Goal: Task Accomplishment & Management: Use online tool/utility

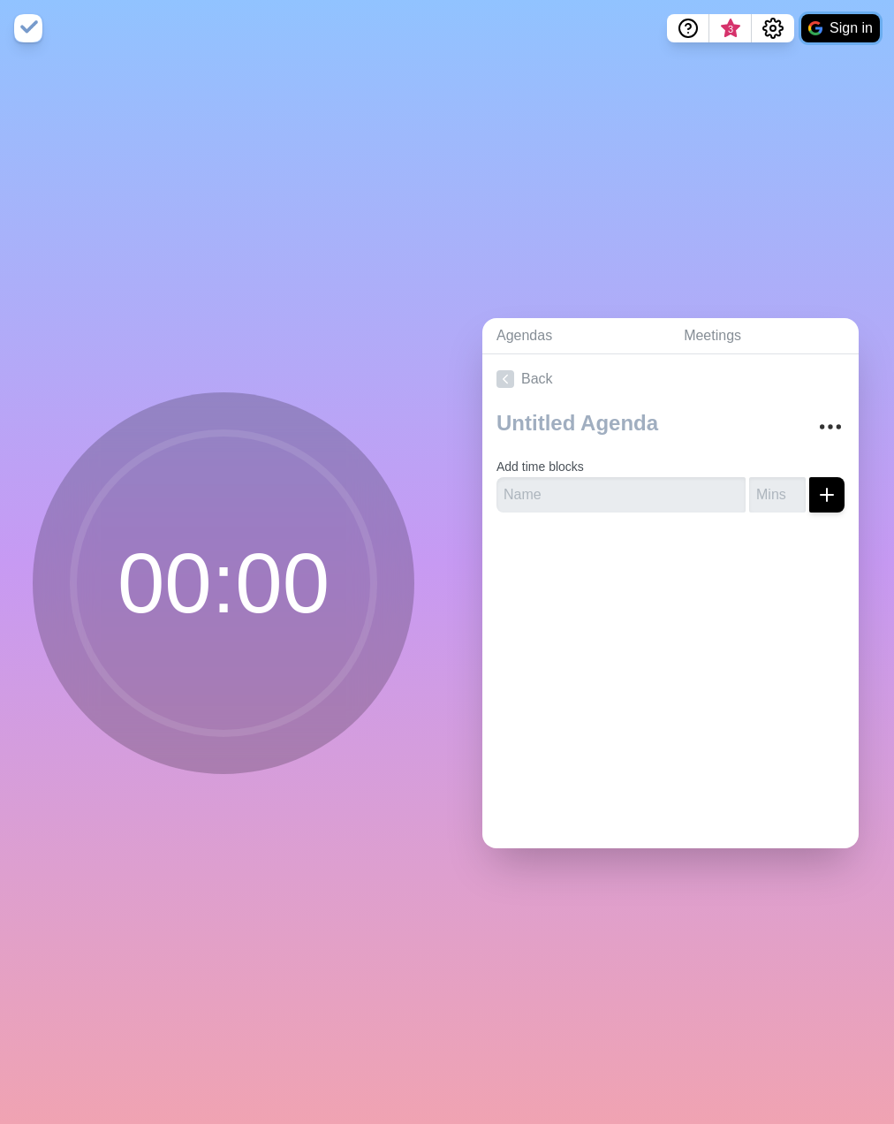
click at [845, 25] on button "Sign in" at bounding box center [841, 28] width 79 height 28
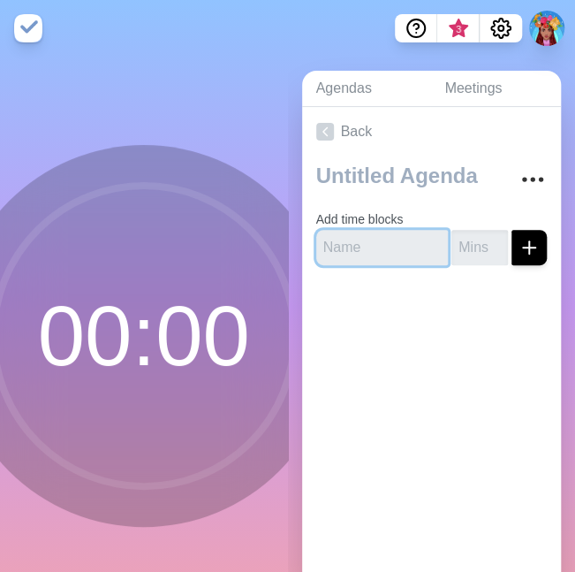
click at [360, 251] on input "text" at bounding box center [382, 247] width 133 height 35
type input "Welcome and connection"
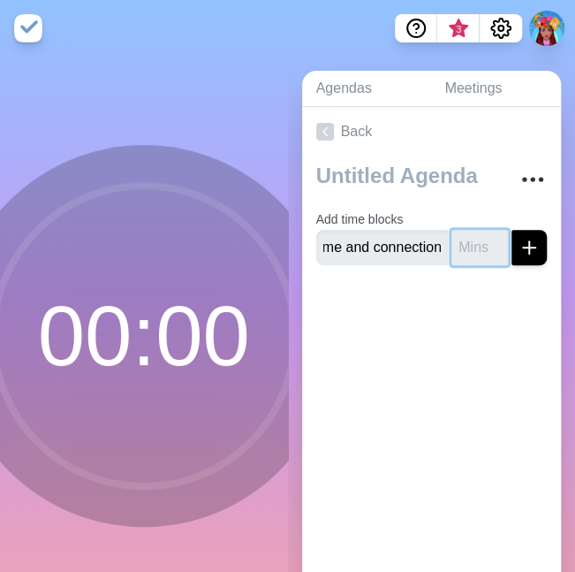
scroll to position [0, 0]
click at [455, 242] on input "number" at bounding box center [480, 247] width 57 height 35
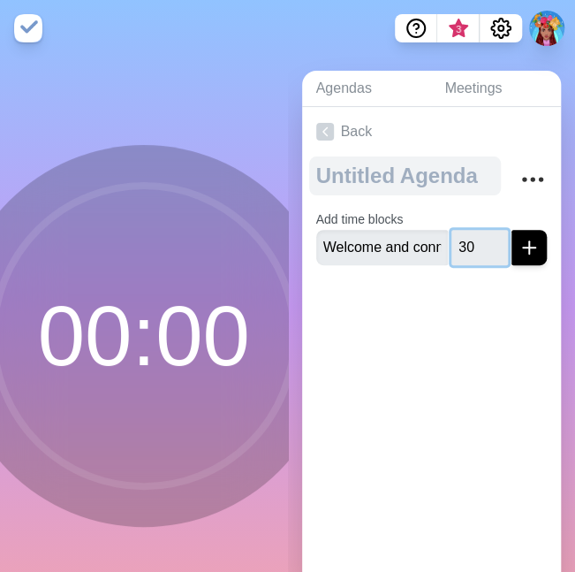
type input "30"
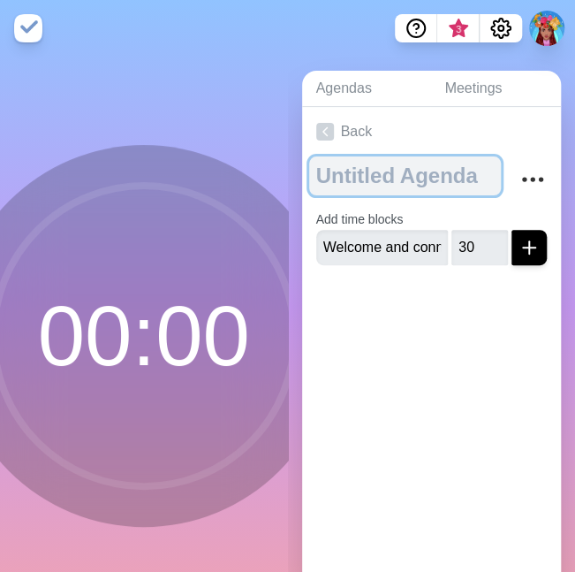
click at [415, 171] on textarea at bounding box center [405, 175] width 193 height 39
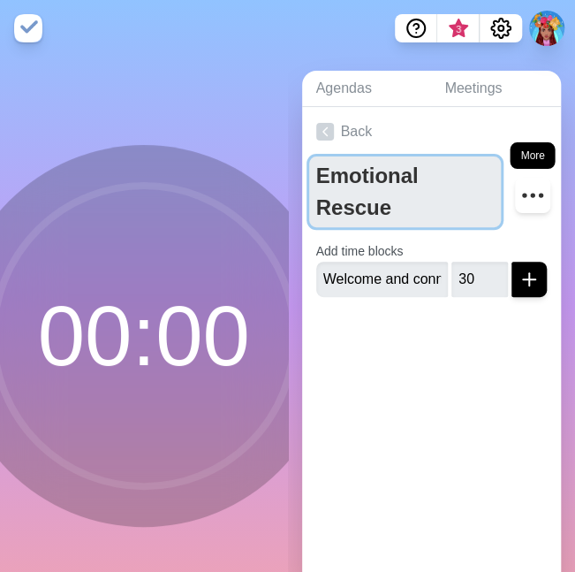
type textarea "Emotional Rescue"
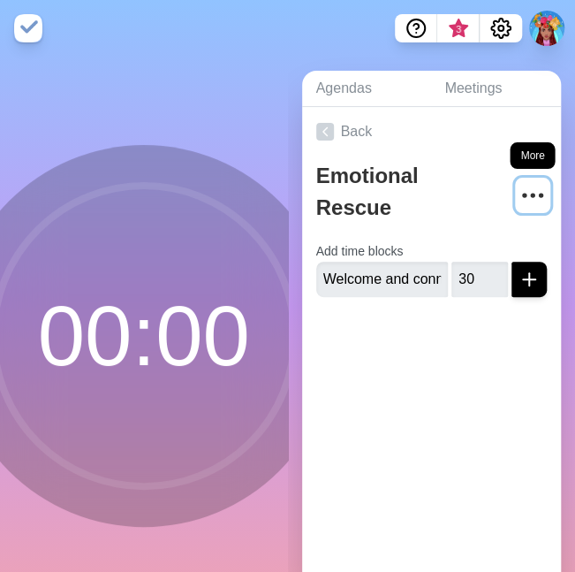
click at [519, 201] on icon "More" at bounding box center [533, 195] width 28 height 28
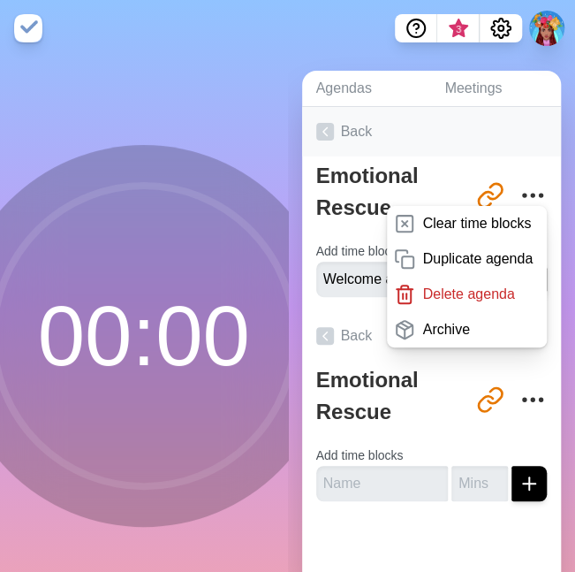
click at [467, 123] on link "Back" at bounding box center [432, 131] width 260 height 49
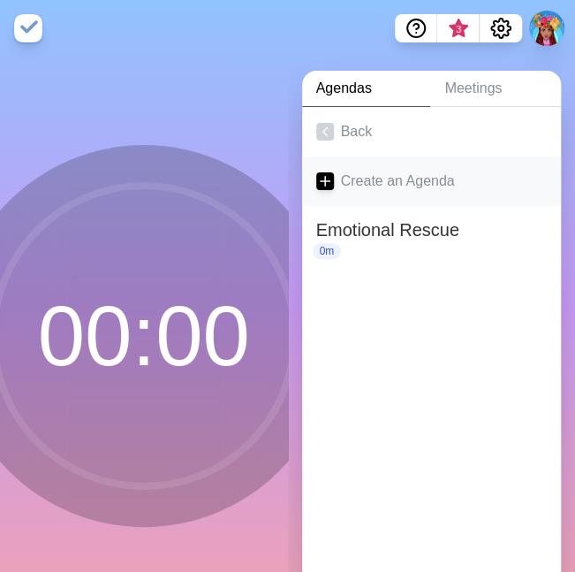
click at [392, 179] on link "Create an Agenda" at bounding box center [432, 180] width 260 height 49
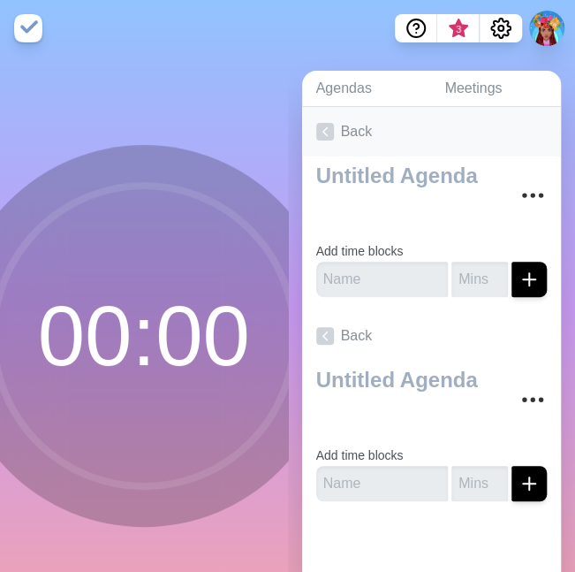
click at [341, 138] on link "Back" at bounding box center [432, 131] width 260 height 49
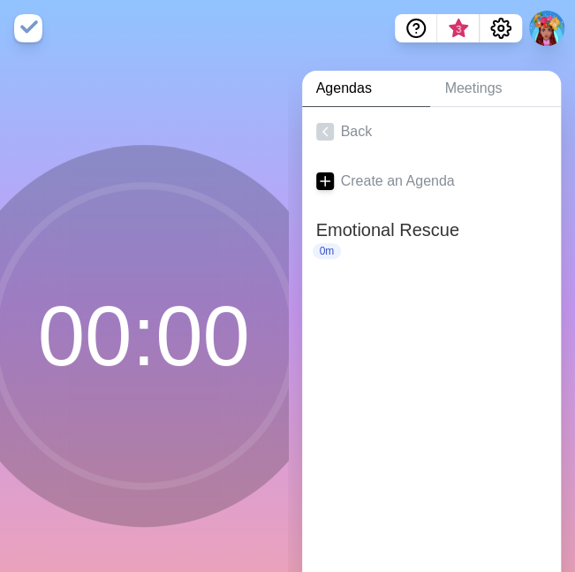
click at [341, 87] on link "Agendas" at bounding box center [366, 89] width 129 height 36
click at [448, 84] on link "Meetings" at bounding box center [495, 89] width 131 height 36
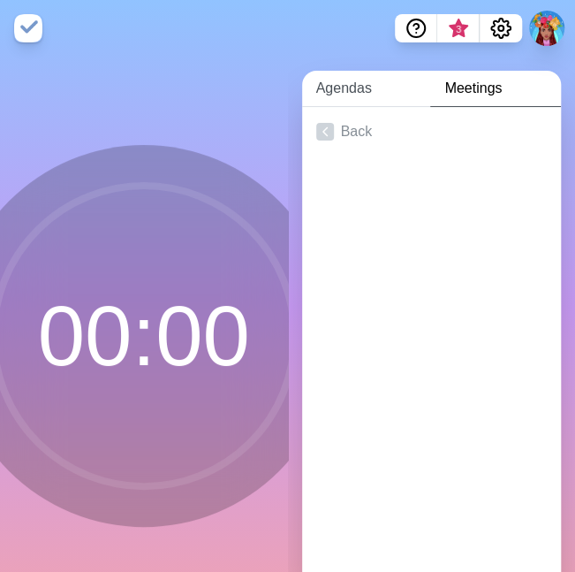
click at [368, 89] on link "Agendas" at bounding box center [366, 89] width 129 height 36
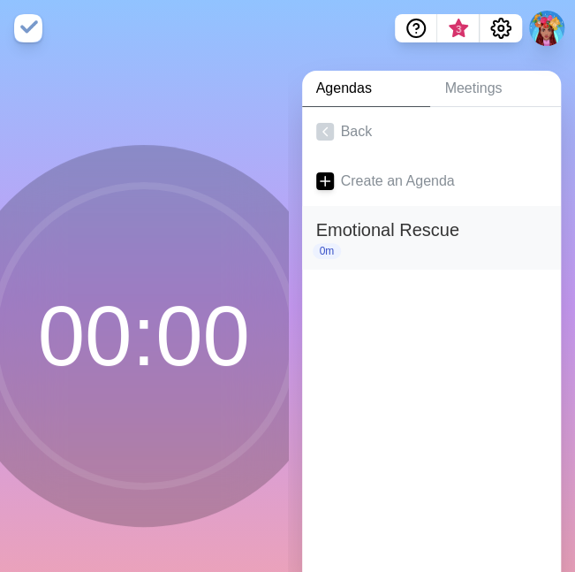
click at [362, 229] on h2 "Emotional Rescue" at bounding box center [432, 230] width 232 height 27
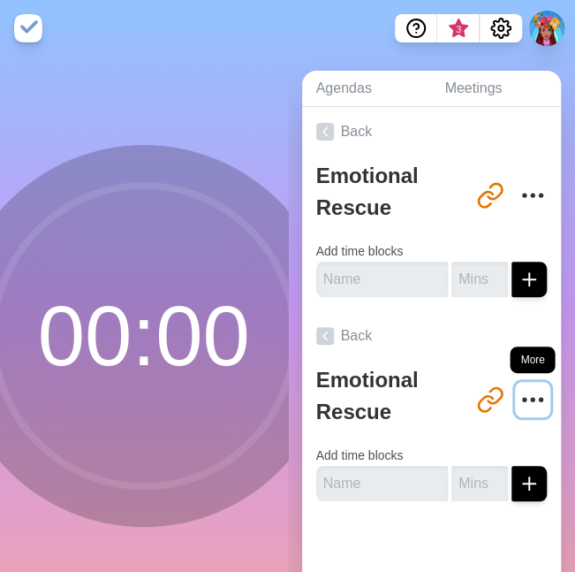
click at [519, 392] on icon "More" at bounding box center [533, 399] width 28 height 28
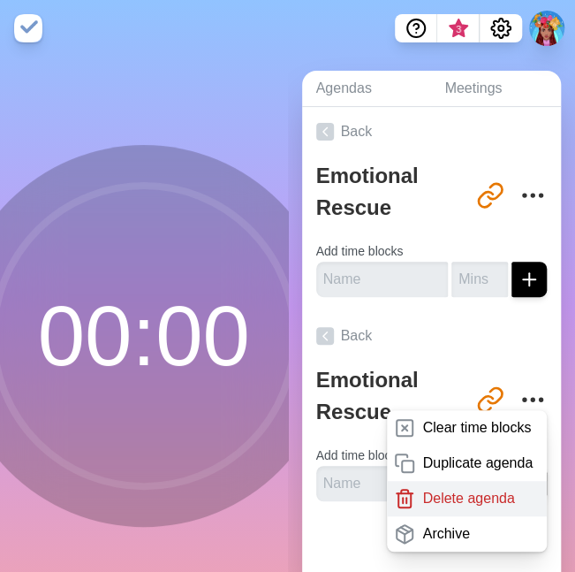
click at [447, 498] on p "Delete agenda" at bounding box center [468, 498] width 92 height 21
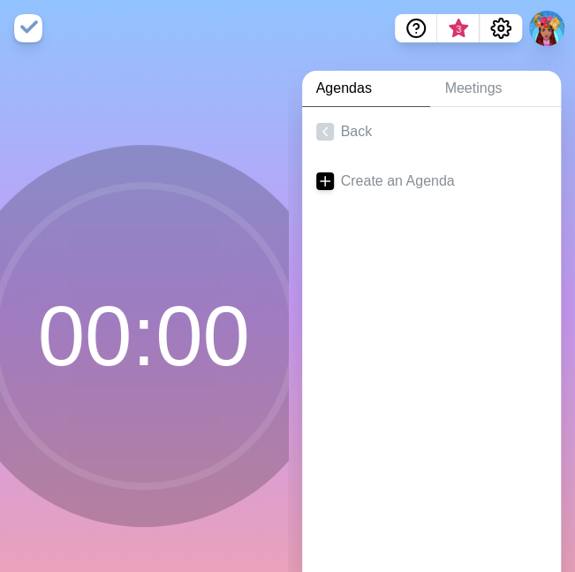
click at [353, 93] on link "Agendas" at bounding box center [366, 89] width 129 height 36
click at [494, 92] on link "Meetings" at bounding box center [495, 89] width 131 height 36
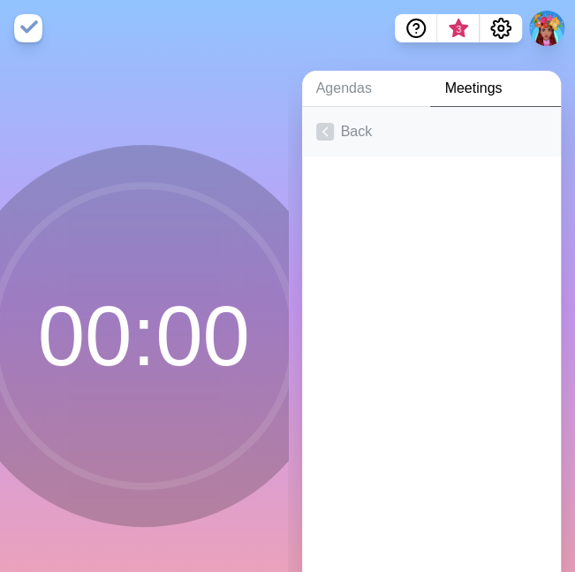
click at [348, 134] on link "Back" at bounding box center [432, 131] width 260 height 49
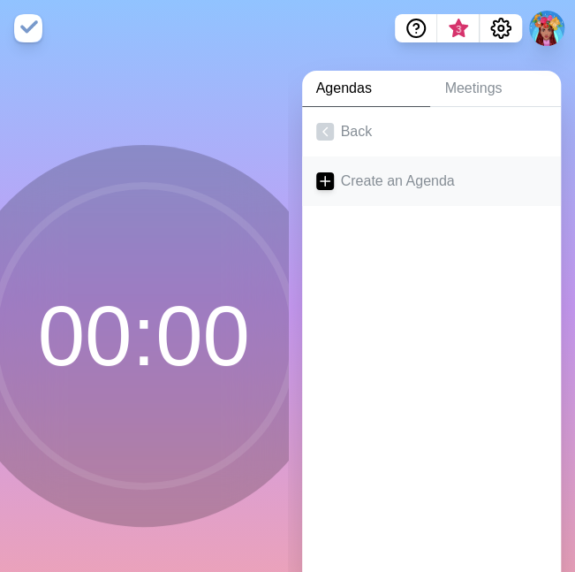
click at [369, 183] on link "Create an Agenda" at bounding box center [432, 180] width 260 height 49
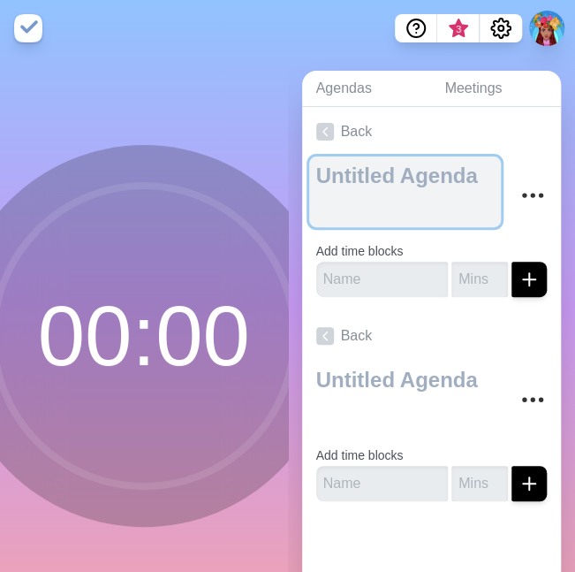
click at [395, 183] on textarea at bounding box center [405, 191] width 193 height 71
type textarea "E"
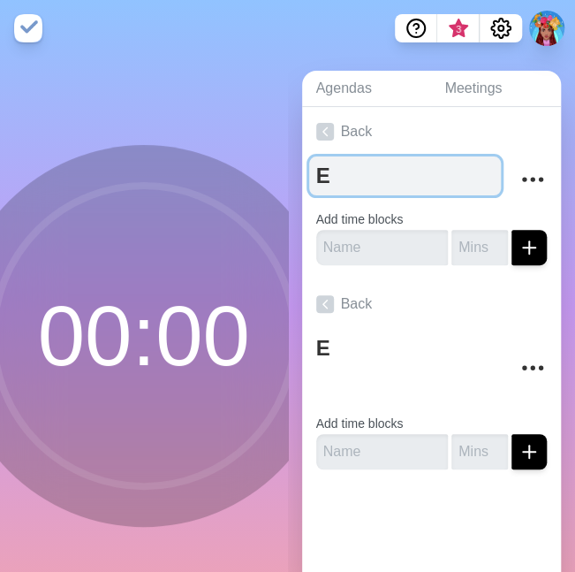
type textarea "Em"
type textarea "Emo"
type textarea "Emot"
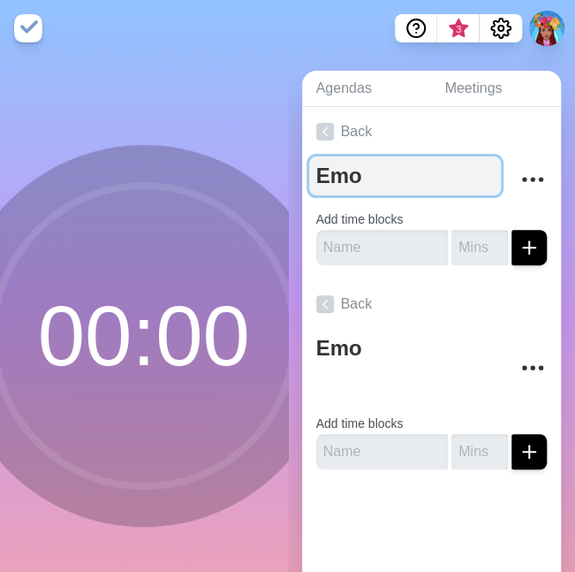
type textarea "Emot"
type textarea "Emoti"
type textarea "Emotio"
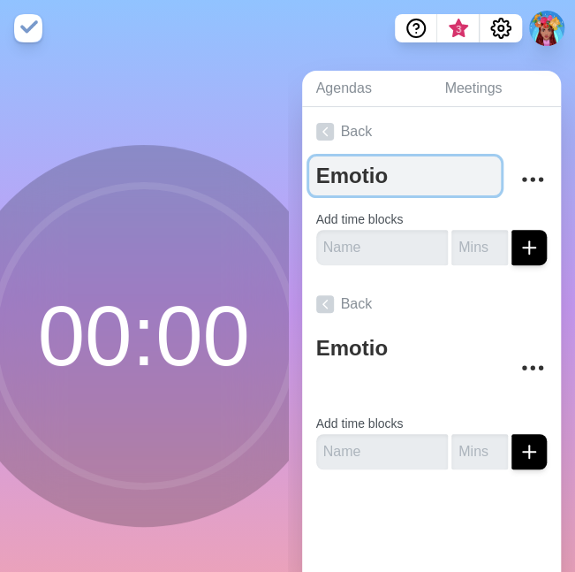
type textarea "Emotion"
type textarea "Emotiona"
type textarea "Emotional"
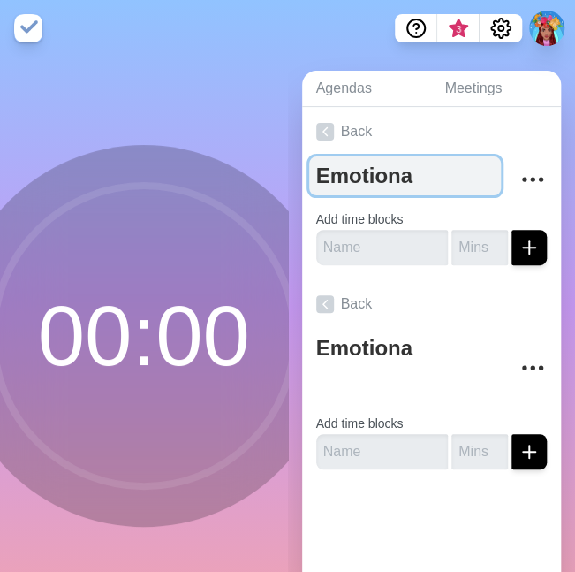
type textarea "Emotional"
type textarea "Emotional R"
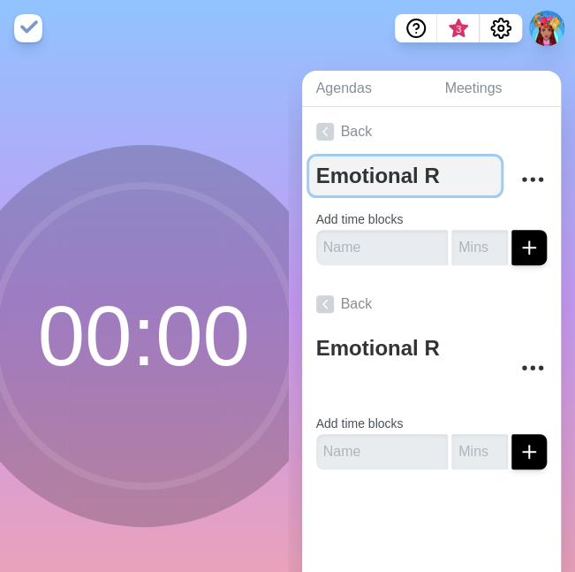
type textarea "Emotional Re"
type textarea "Emotional Res"
type textarea "Emotional Resc"
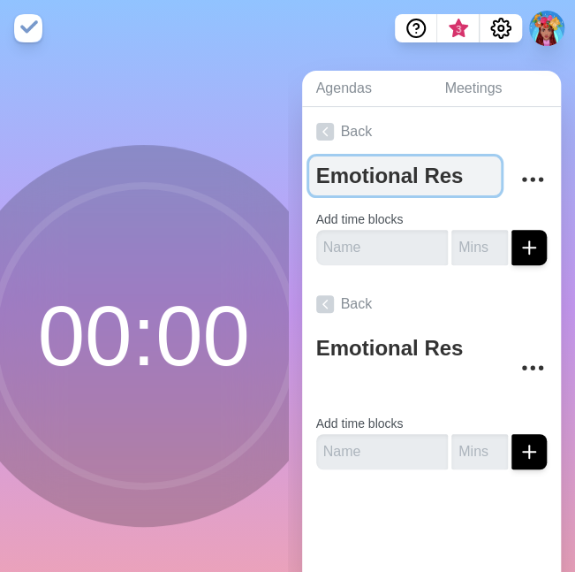
type textarea "Emotional Resc"
type textarea "Emotional Rescu"
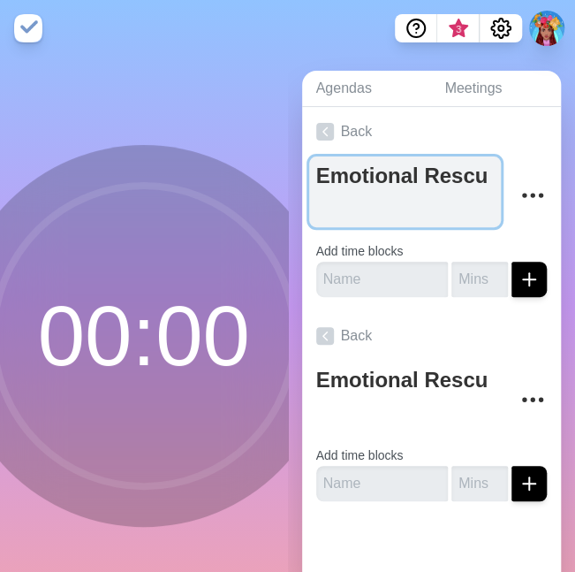
type textarea "Emotional Rescue"
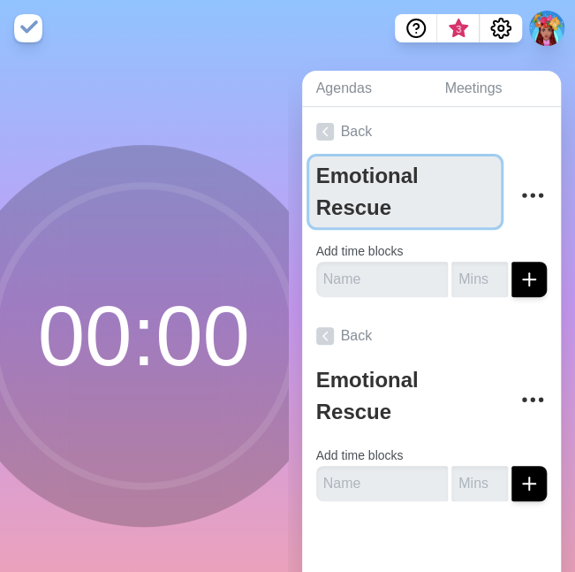
type textarea "Emotional Rescue"
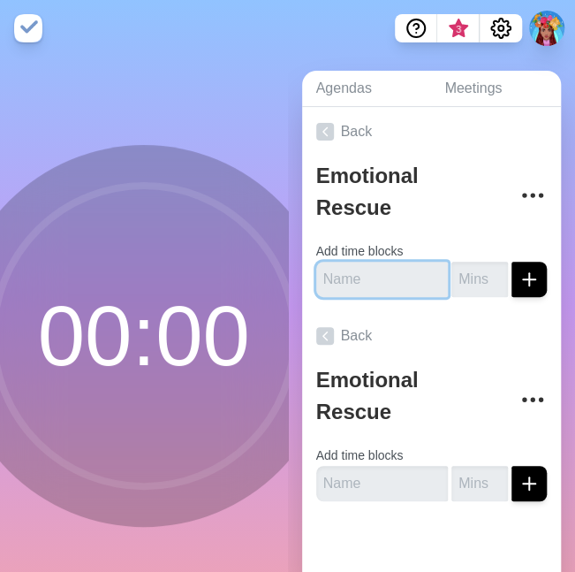
click at [403, 282] on input "text" at bounding box center [382, 279] width 133 height 35
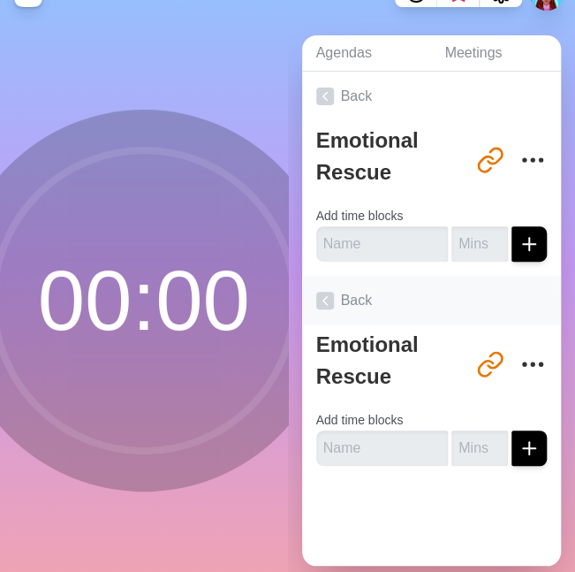
scroll to position [57, 0]
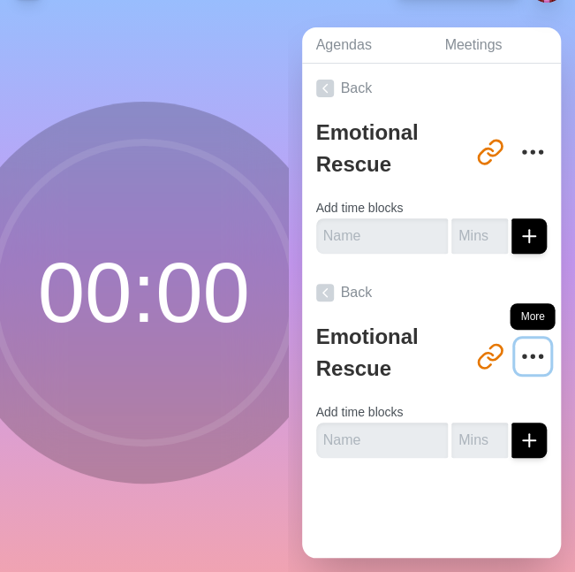
click at [519, 342] on icon "More" at bounding box center [533, 356] width 28 height 28
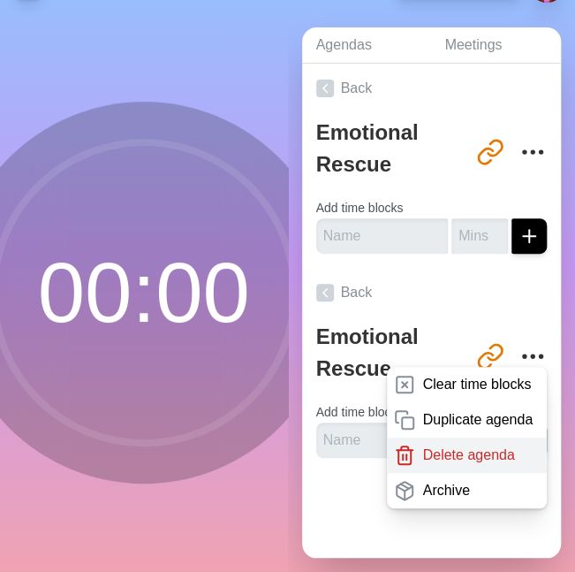
click at [495, 441] on div "Delete agenda" at bounding box center [467, 454] width 160 height 35
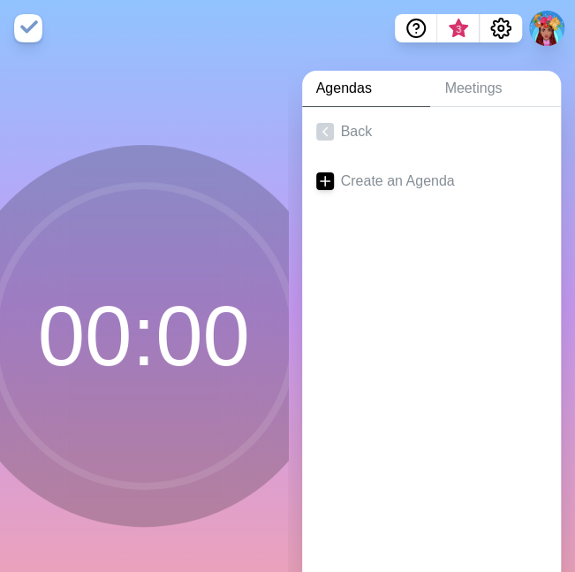
click at [42, 30] on img at bounding box center [28, 28] width 28 height 28
click at [27, 24] on img at bounding box center [28, 28] width 28 height 28
click at [349, 86] on link "Agendas" at bounding box center [366, 89] width 129 height 36
click at [424, 28] on circle "Help" at bounding box center [416, 28] width 18 height 18
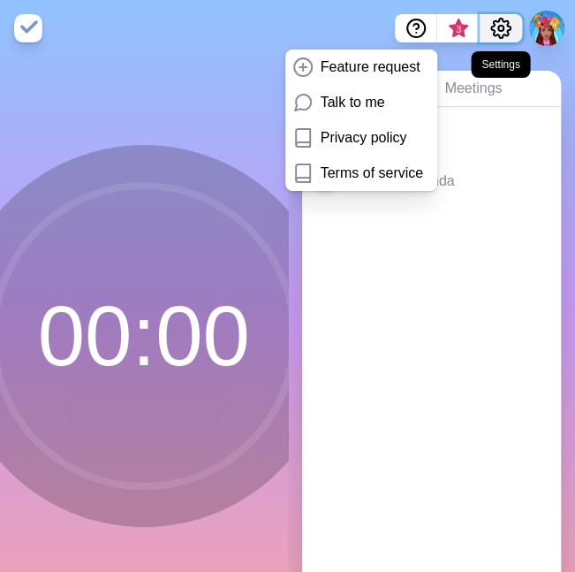
click at [509, 34] on icon "Settings" at bounding box center [500, 28] width 19 height 19
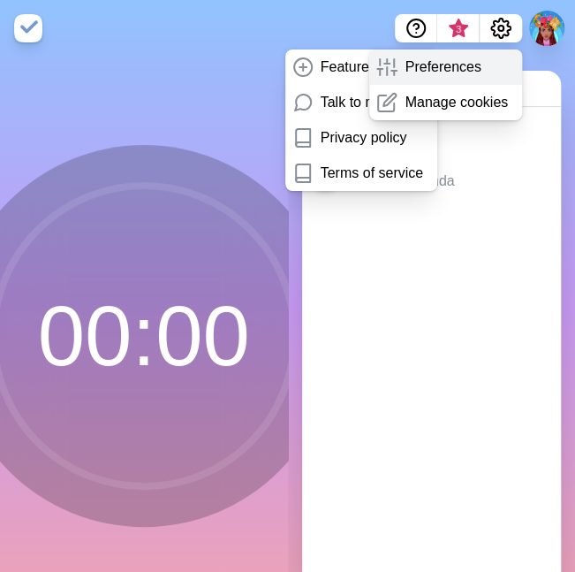
click at [471, 75] on p "Preferences" at bounding box center [443, 67] width 76 height 21
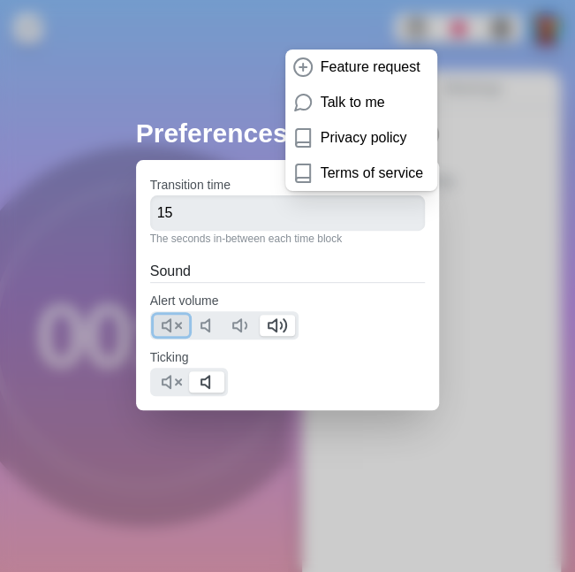
click at [177, 330] on icon at bounding box center [171, 325] width 21 height 21
click at [176, 385] on icon at bounding box center [171, 381] width 21 height 21
click at [515, 151] on div "Preferences Transition time 15 The seconds in-between each time block Sound Ale…" at bounding box center [287, 286] width 575 height 572
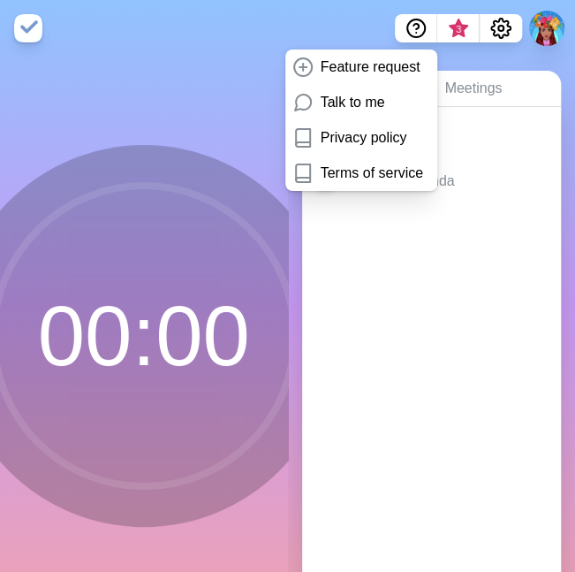
click at [294, 20] on nav "Feature request Talk to me Privacy policy Terms of service 3" at bounding box center [287, 28] width 575 height 57
click at [421, 32] on icon "Help" at bounding box center [416, 28] width 21 height 21
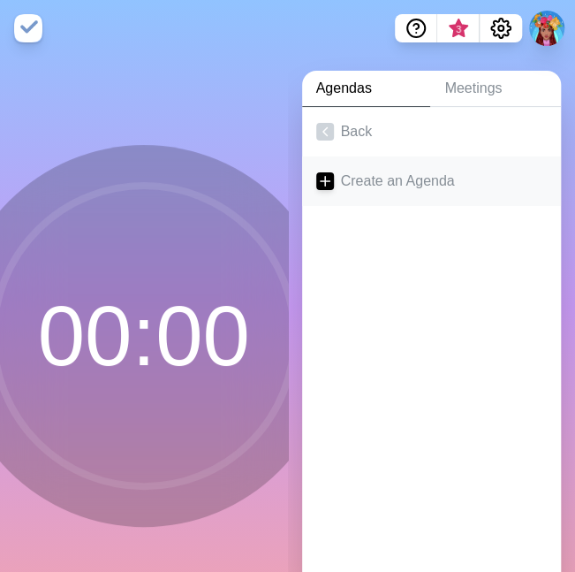
click at [364, 187] on link "Create an Agenda" at bounding box center [432, 180] width 260 height 49
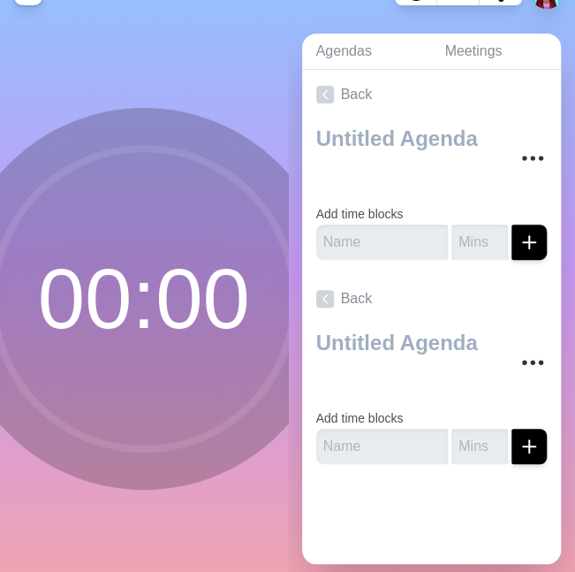
scroll to position [57, 0]
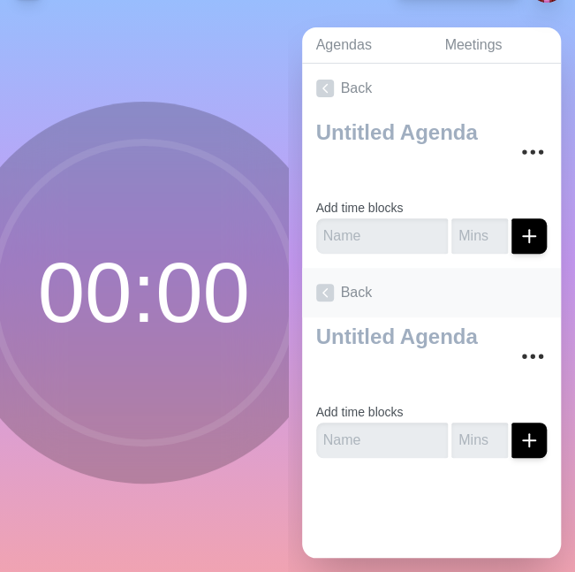
click at [339, 276] on link "Back" at bounding box center [432, 292] width 260 height 49
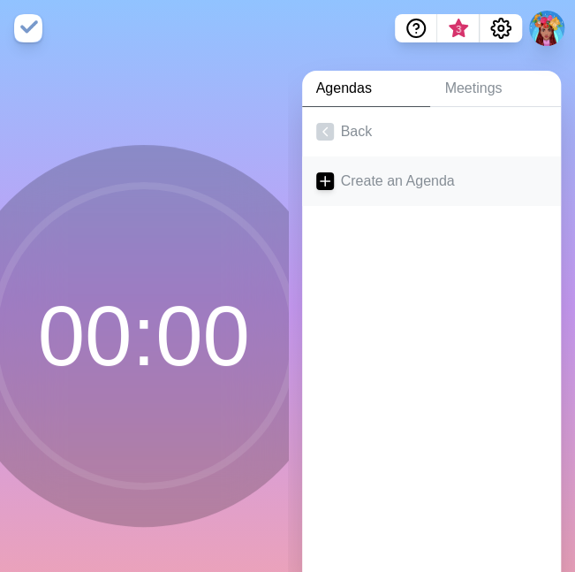
click at [339, 186] on link "Create an Agenda" at bounding box center [432, 180] width 260 height 49
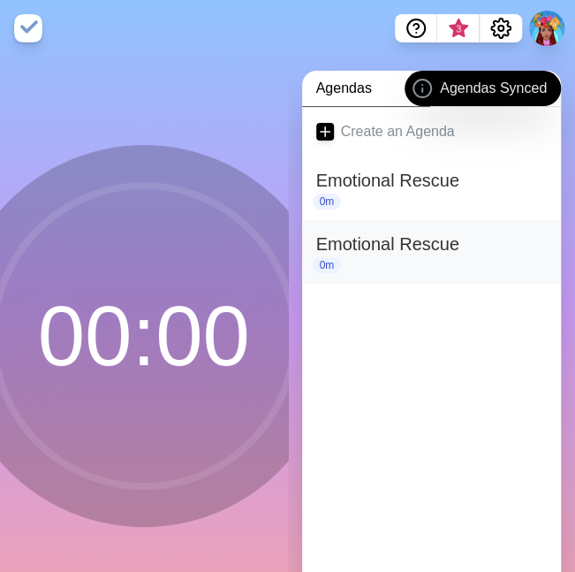
click at [406, 236] on h2 "Emotional Rescue" at bounding box center [432, 244] width 232 height 27
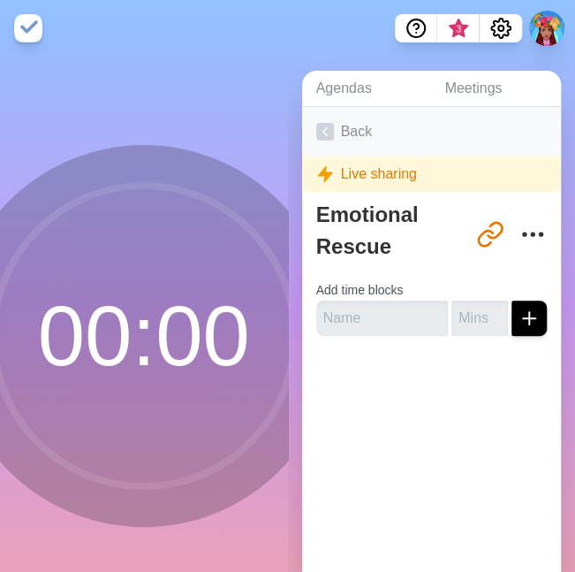
click at [322, 128] on icon at bounding box center [325, 132] width 18 height 18
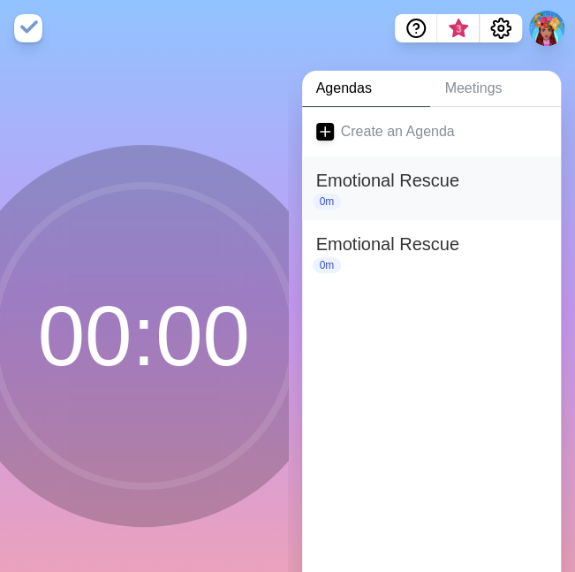
click at [432, 179] on h2 "Emotional Rescue" at bounding box center [432, 180] width 232 height 27
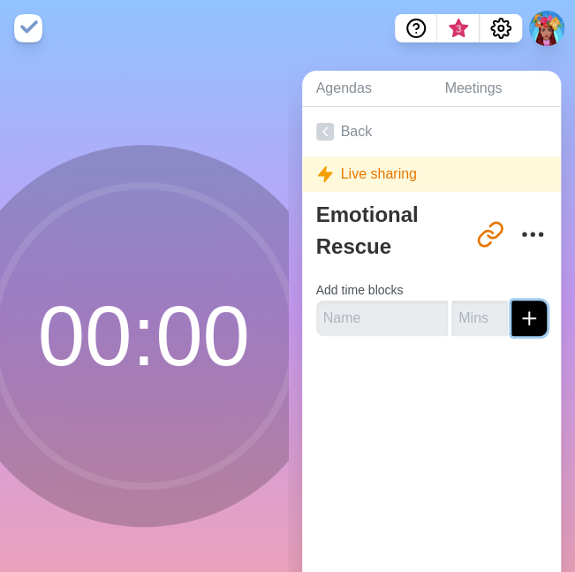
click at [519, 317] on icon "submit" at bounding box center [529, 318] width 21 height 21
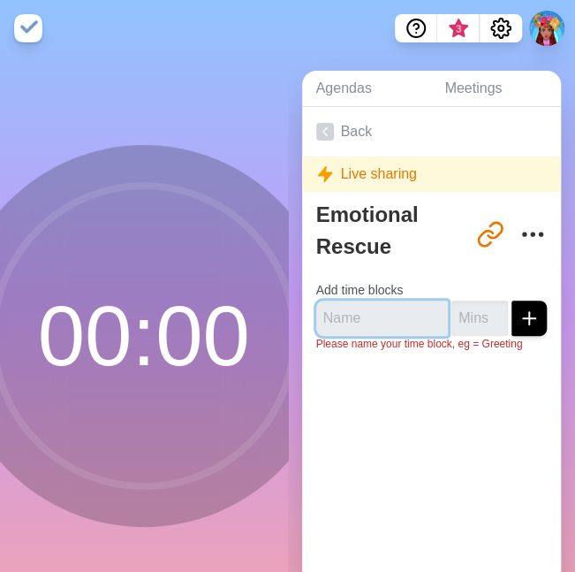
click at [385, 317] on input "text" at bounding box center [382, 318] width 133 height 35
type input "welcome"
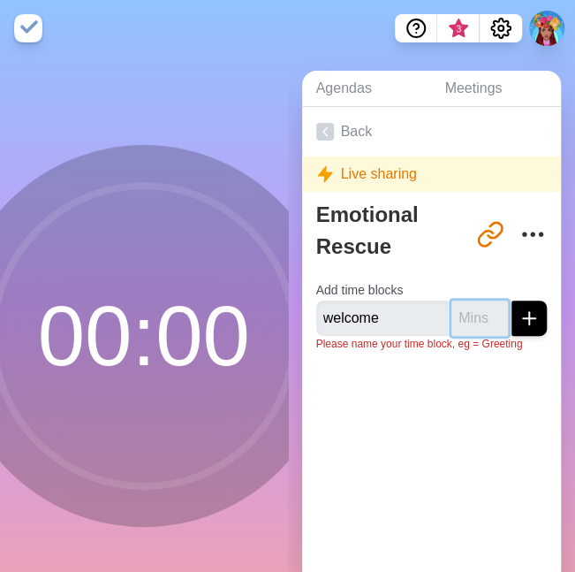
click at [452, 316] on input "number" at bounding box center [480, 318] width 57 height 35
type input "30"
click at [519, 323] on icon "submit" at bounding box center [529, 318] width 21 height 21
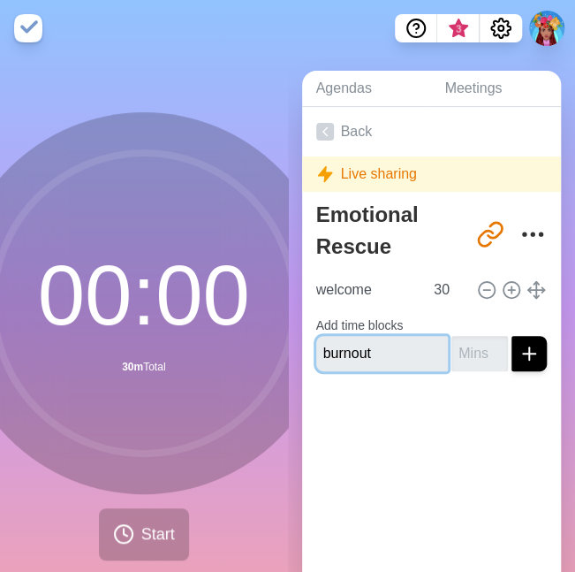
type input "burnout"
click at [460, 341] on input "number" at bounding box center [480, 353] width 57 height 35
type input "30"
click at [520, 361] on icon "submit" at bounding box center [529, 353] width 21 height 21
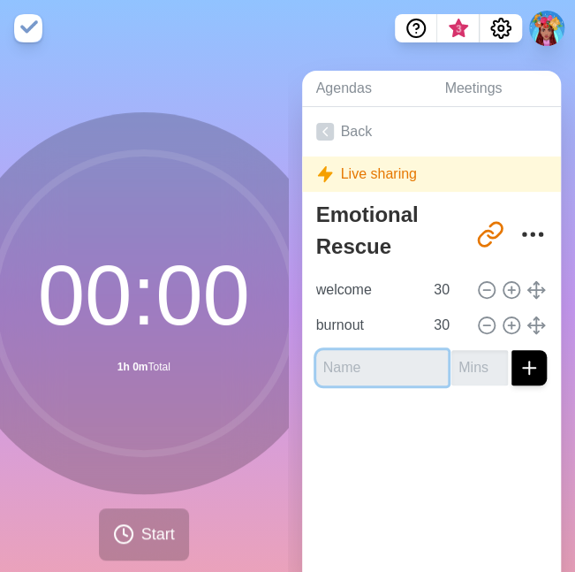
click at [386, 368] on input "text" at bounding box center [382, 367] width 133 height 35
type input "3 steps"
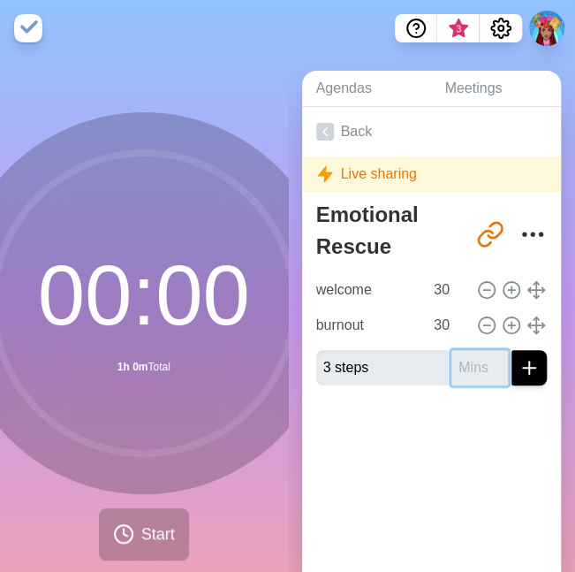
click at [460, 369] on input "number" at bounding box center [480, 367] width 57 height 35
type input "55"
click at [519, 372] on icon "submit" at bounding box center [529, 367] width 21 height 21
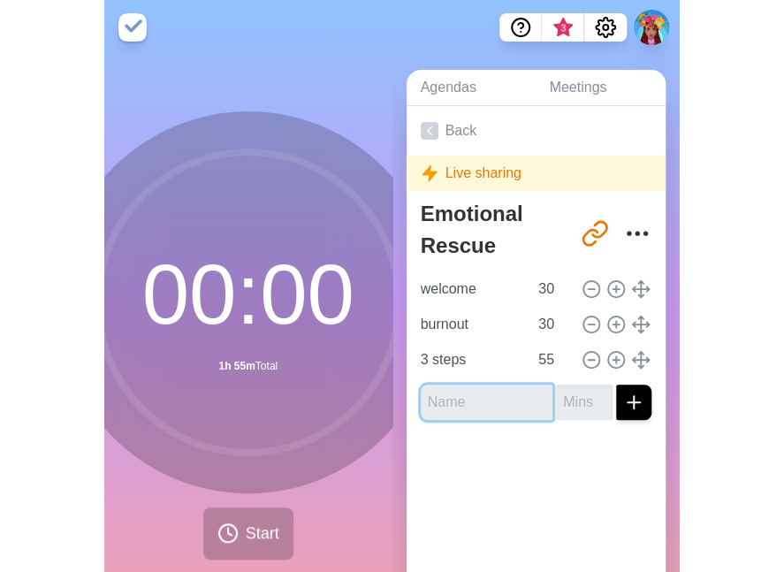
scroll to position [2, 0]
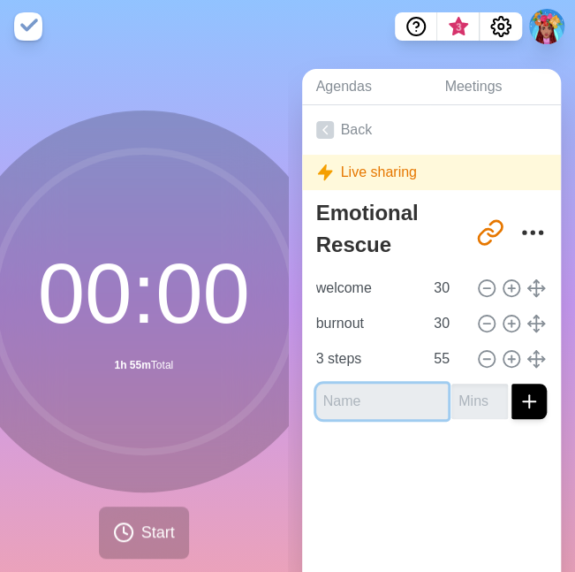
click at [346, 399] on input "text" at bounding box center [382, 401] width 133 height 35
type input "emotions lab"
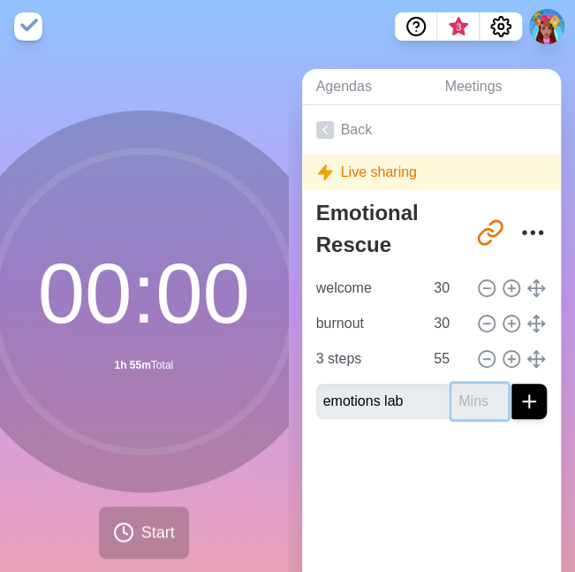
click at [462, 406] on input "number" at bounding box center [480, 401] width 57 height 35
type input "50"
click at [519, 399] on icon "submit" at bounding box center [529, 401] width 21 height 21
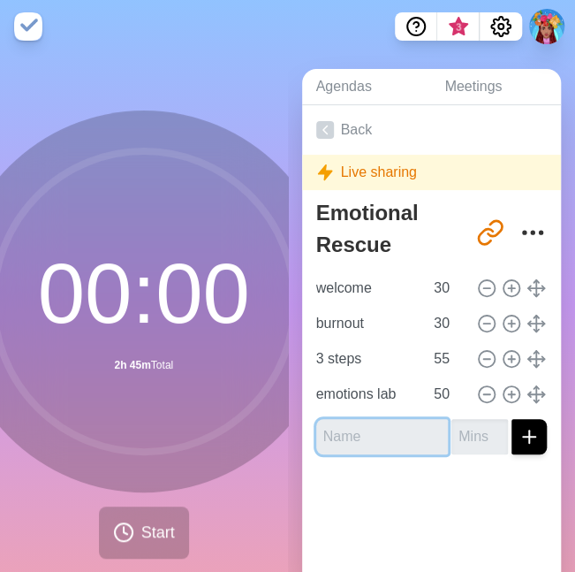
click at [366, 429] on input "text" at bounding box center [382, 436] width 133 height 35
type input "clear seeing"
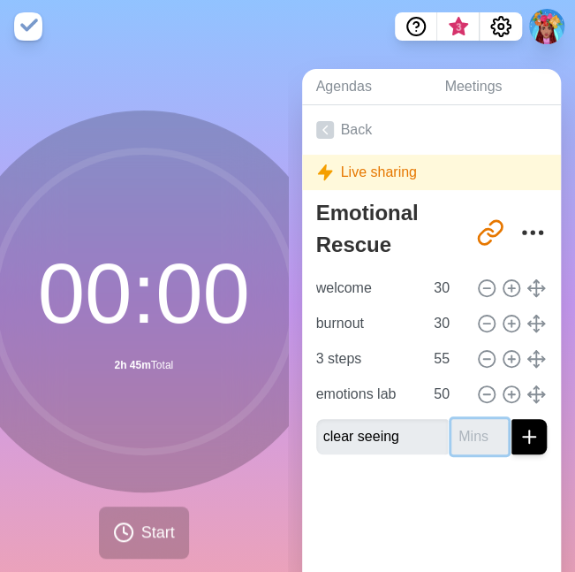
click at [459, 433] on input "number" at bounding box center [480, 436] width 57 height 35
type input "60"
click at [519, 430] on icon "submit" at bounding box center [529, 436] width 21 height 21
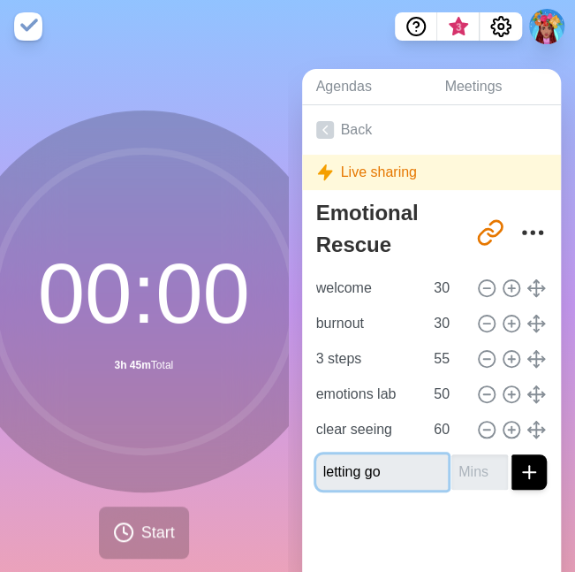
type input "letting go"
click at [452, 468] on input "number" at bounding box center [480, 471] width 57 height 35
type input "30"
click at [512, 454] on button "submit" at bounding box center [529, 471] width 35 height 35
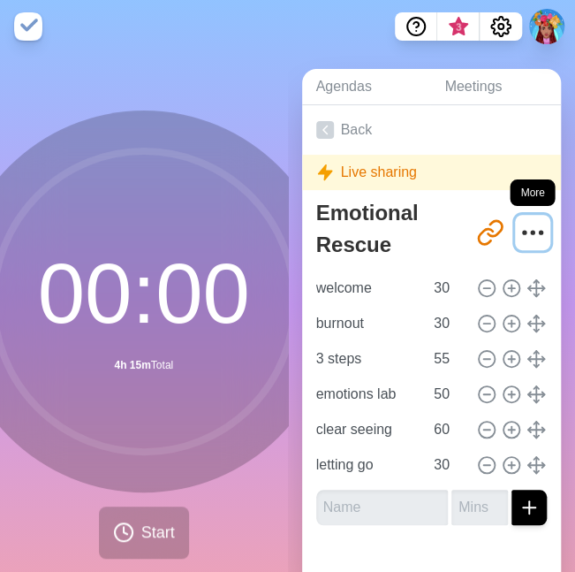
click at [519, 229] on icon "More" at bounding box center [533, 232] width 28 height 28
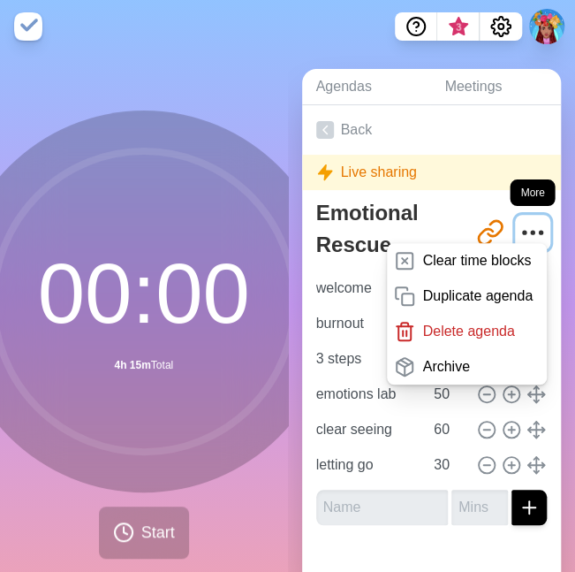
click at [519, 226] on icon "More" at bounding box center [533, 232] width 28 height 28
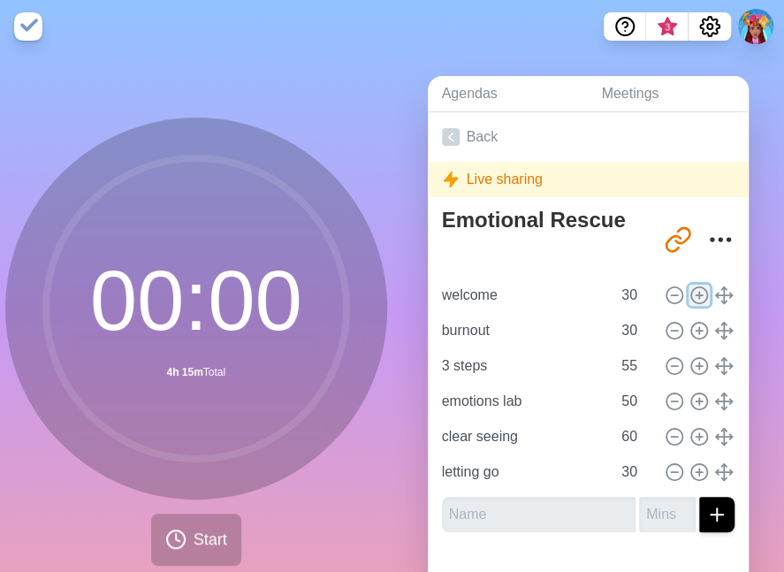
click at [574, 291] on icon at bounding box center [698, 294] width 19 height 19
type input "welcome"
type input "burnout"
type input "30"
type input "3 steps"
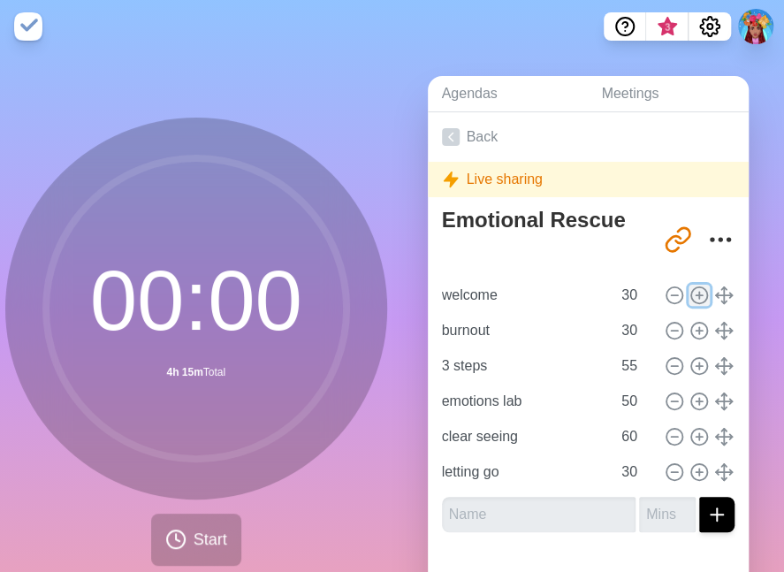
type input "55"
type input "emotions lab"
type input "50"
type input "clear seeing"
type input "60"
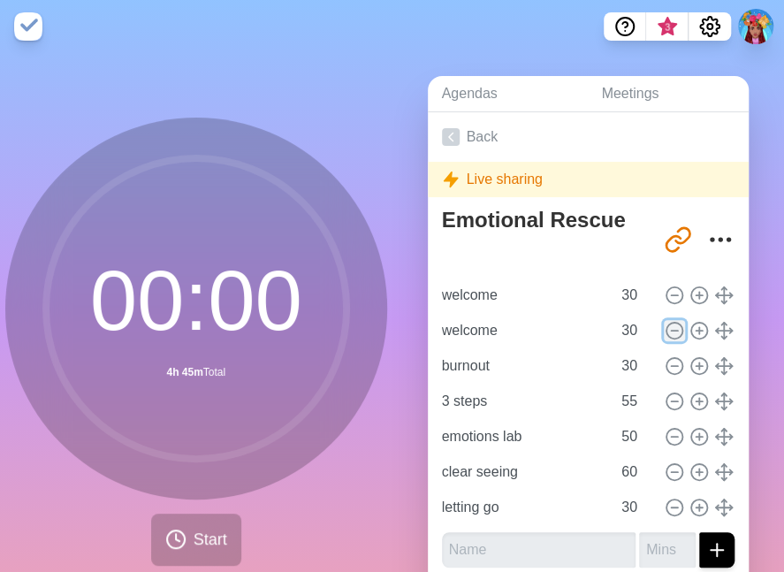
click at [574, 326] on icon at bounding box center [674, 330] width 19 height 19
type input "burnout"
type input "3 steps"
type input "55"
type input "emotions lab"
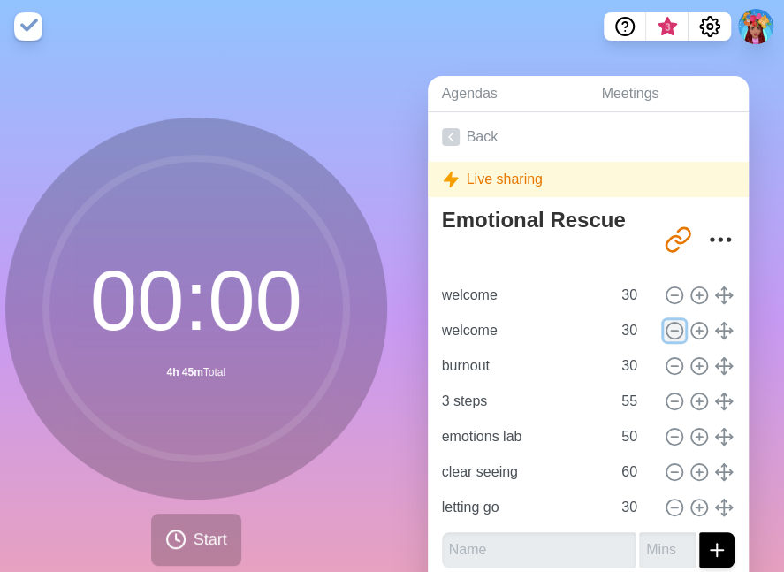
type input "50"
type input "clear seeing"
type input "60"
type input "letting go"
type input "30"
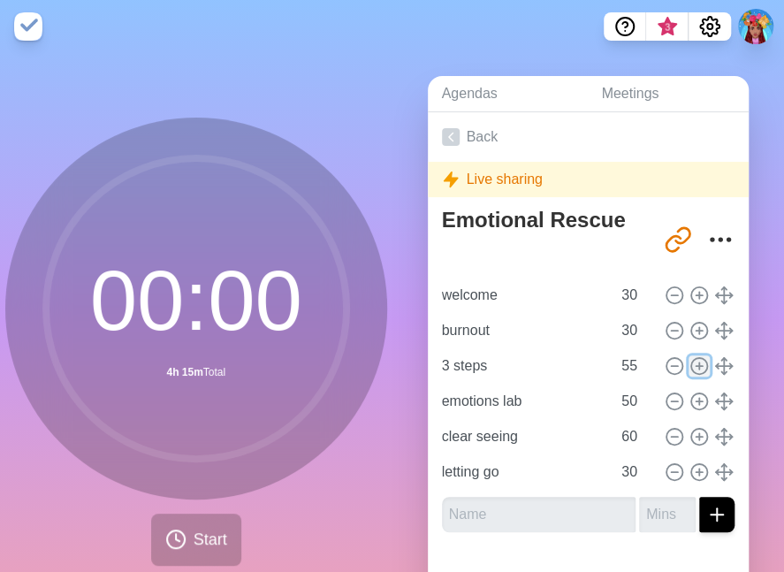
click at [574, 367] on icon at bounding box center [698, 365] width 19 height 19
type input "3 steps"
type input "55"
type input "emotions lab"
type input "50"
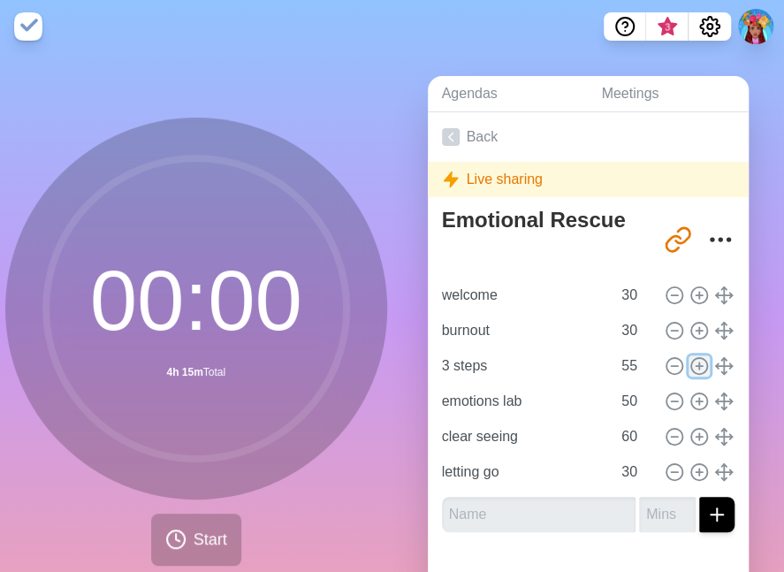
type input "clear seeing"
type input "60"
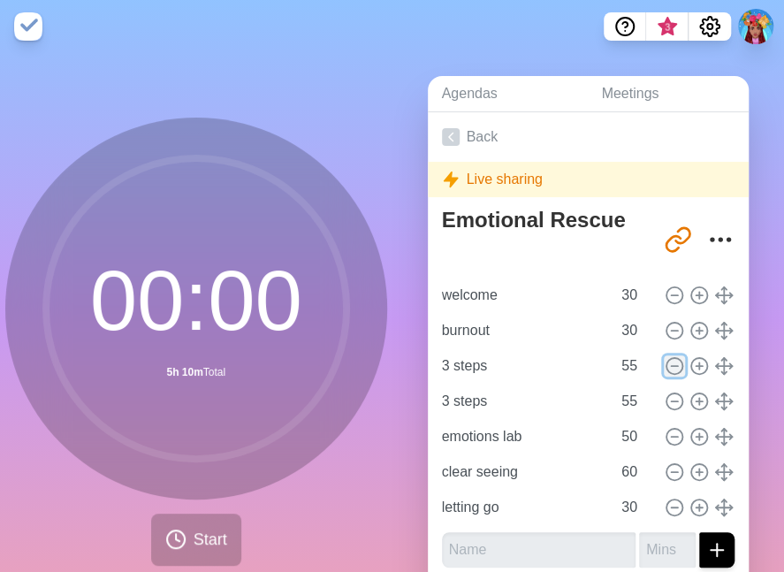
click at [574, 366] on icon at bounding box center [674, 365] width 19 height 19
type input "emotions lab"
type input "50"
type input "clear seeing"
type input "60"
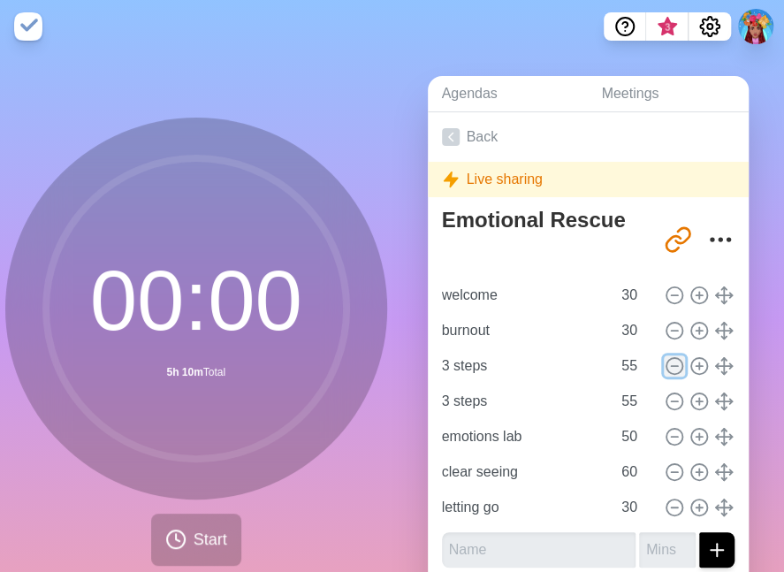
type input "letting go"
type input "30"
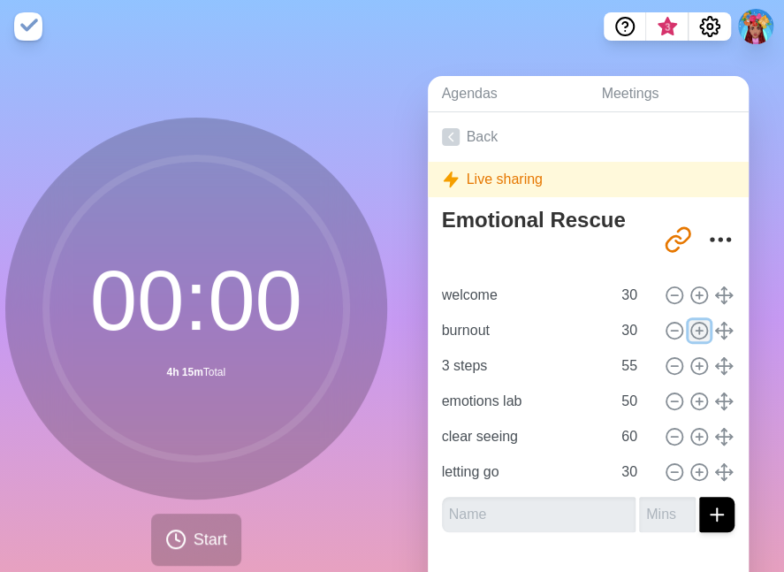
click at [574, 330] on icon at bounding box center [698, 330] width 19 height 19
type input "burnout"
type input "30"
type input "3 steps"
type input "55"
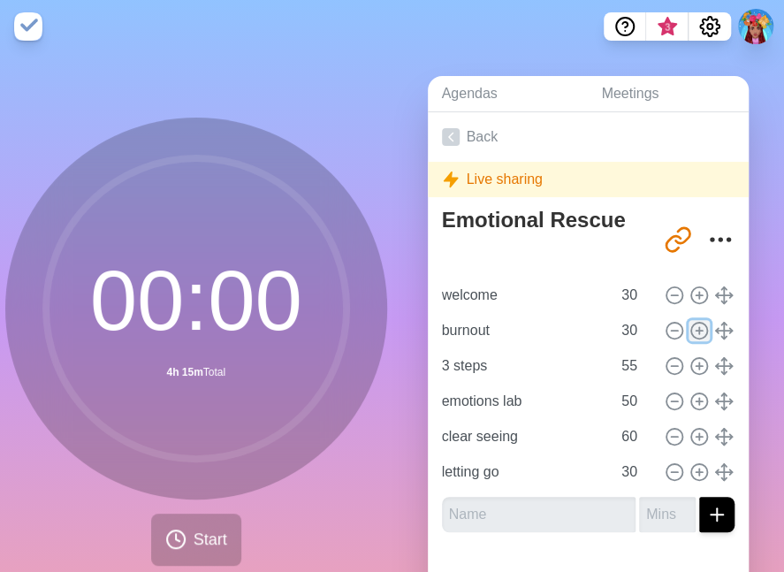
type input "emotions lab"
type input "50"
type input "clear seeing"
type input "60"
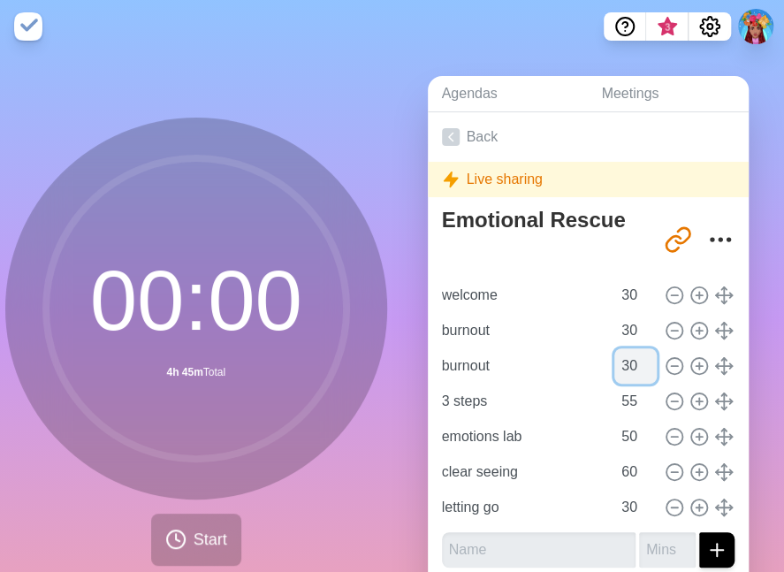
click at [574, 368] on input "30" at bounding box center [635, 365] width 42 height 35
type input "5"
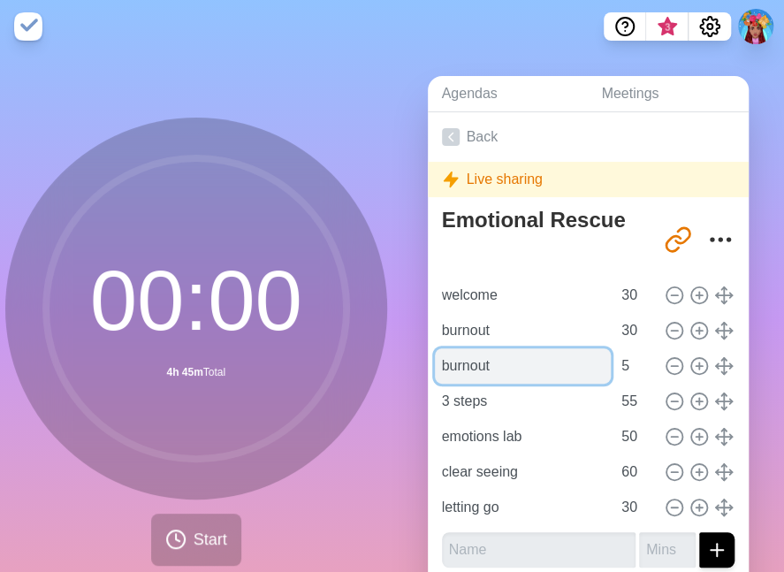
click at [449, 367] on input "burnout" at bounding box center [523, 365] width 177 height 35
type input "STRETCH BREAK"
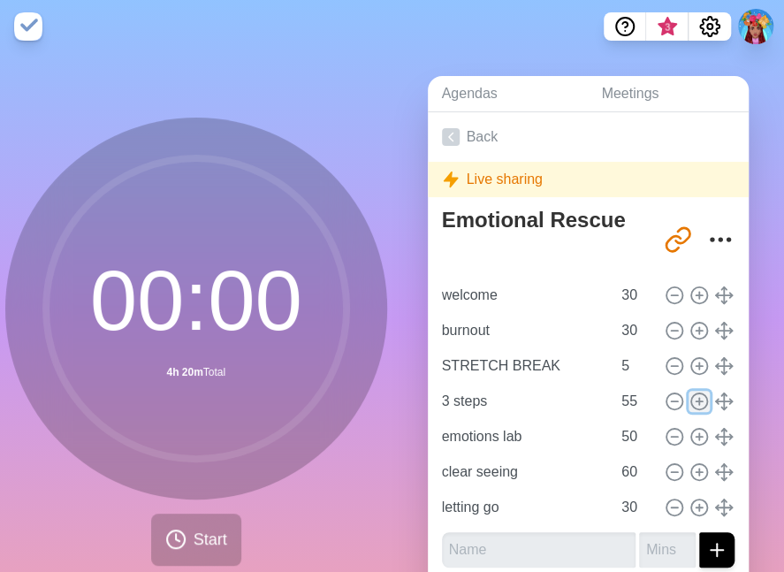
click at [574, 395] on icon at bounding box center [698, 401] width 19 height 19
type input "3 steps"
type input "55"
type input "emotions lab"
type input "50"
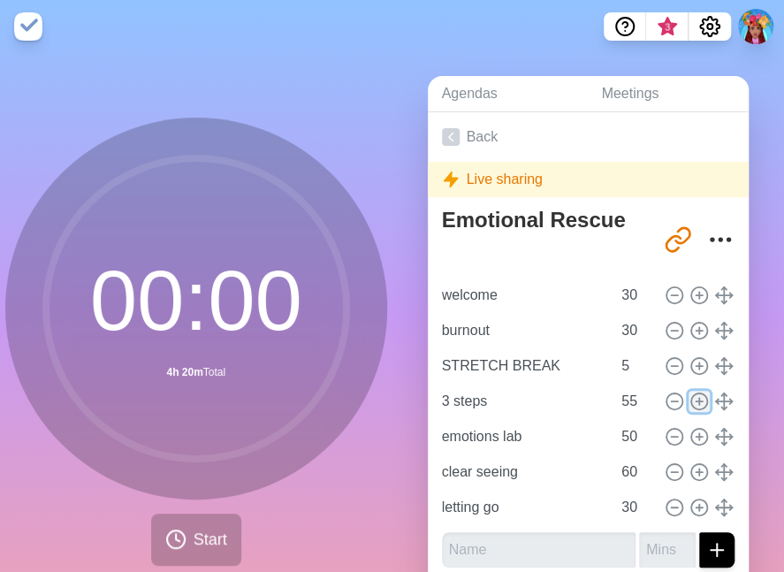
type input "clear seeing"
type input "60"
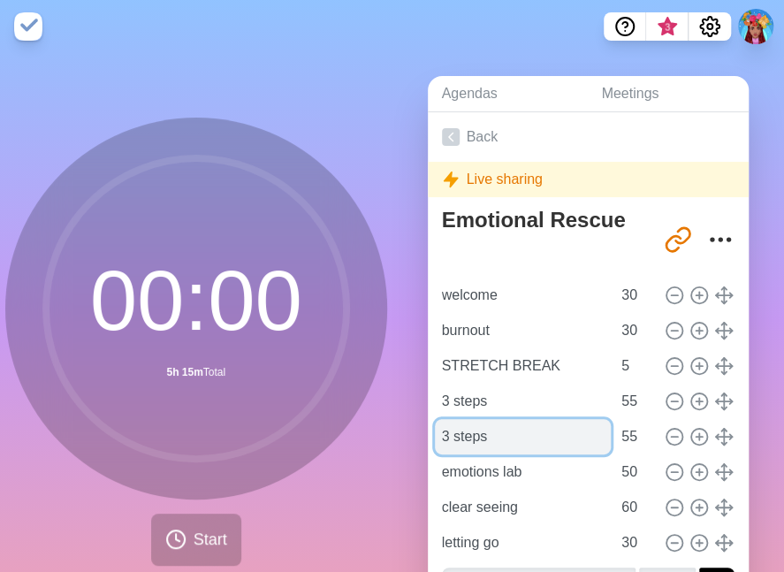
click at [465, 444] on input "3 steps" at bounding box center [523, 436] width 177 height 35
type input "!"
type input "10 MIN BREAK"
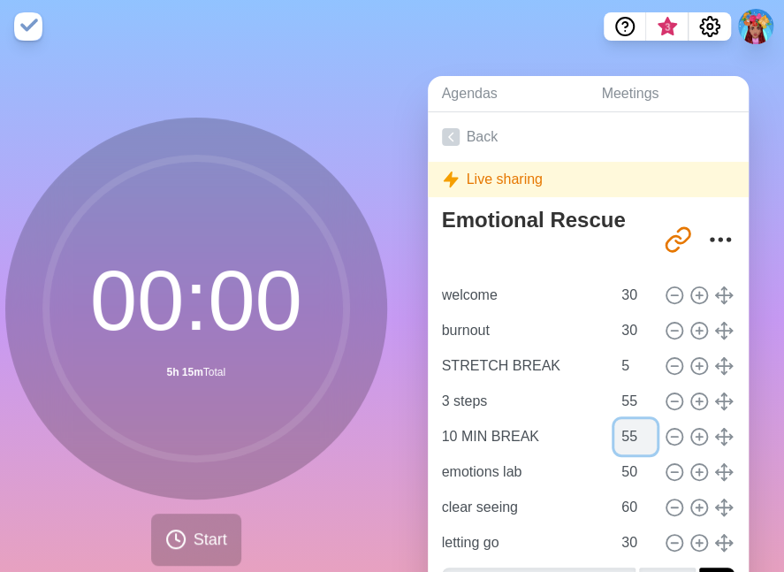
click at [574, 434] on input "55" at bounding box center [635, 436] width 42 height 35
type input "10"
click at [574, 473] on icon at bounding box center [698, 471] width 19 height 19
type input "emotions lab"
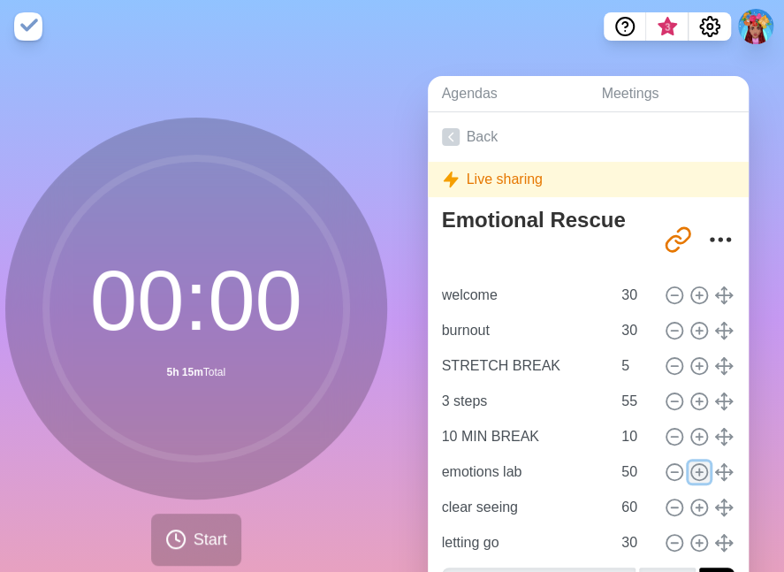
type input "50"
type input "clear seeing"
type input "60"
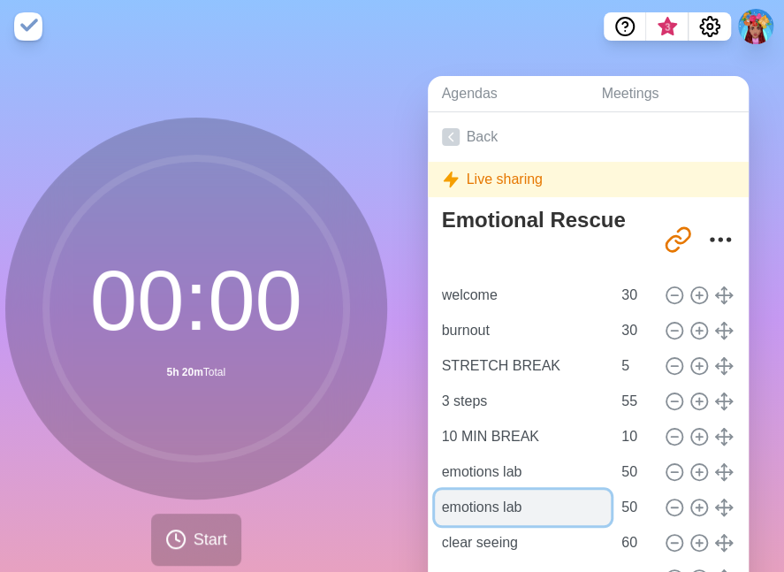
click at [494, 517] on input "emotions lab" at bounding box center [523, 507] width 177 height 35
type input "LUNCH"
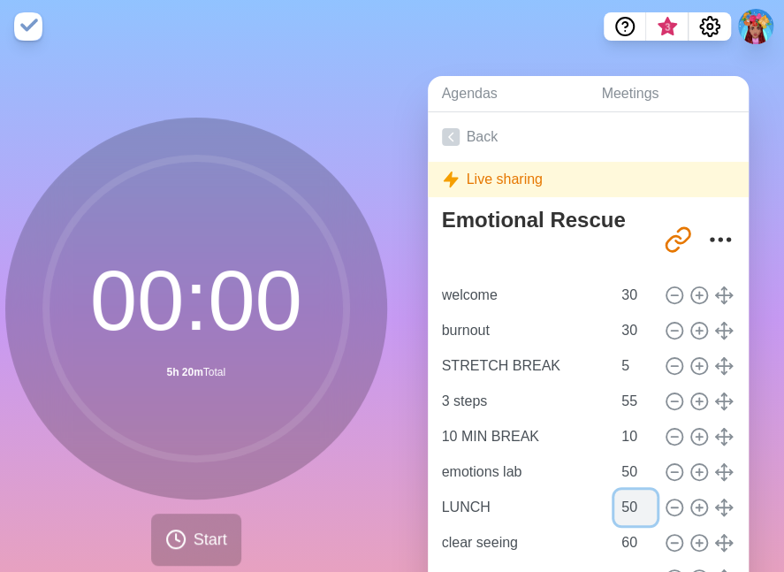
click at [574, 501] on input "50" at bounding box center [635, 507] width 42 height 35
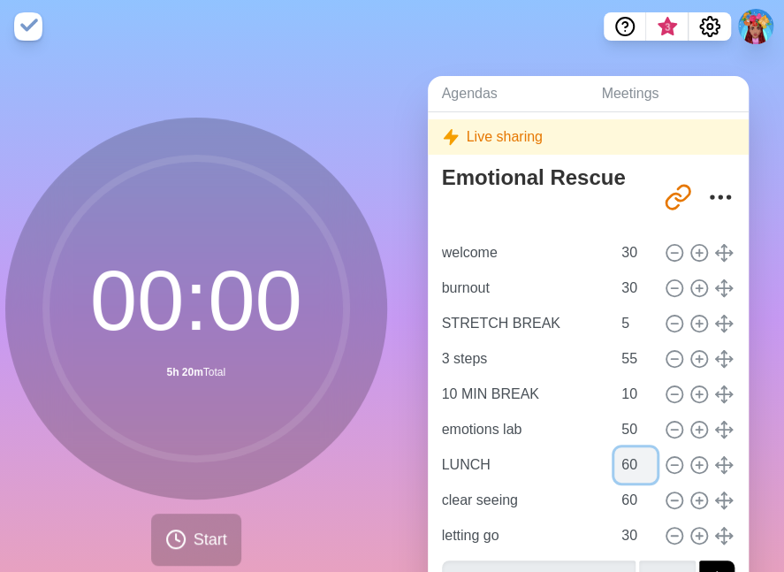
scroll to position [43, 0]
type input "60"
click at [574, 499] on line at bounding box center [699, 499] width 6 height 0
type input "clear seeing"
type input "60"
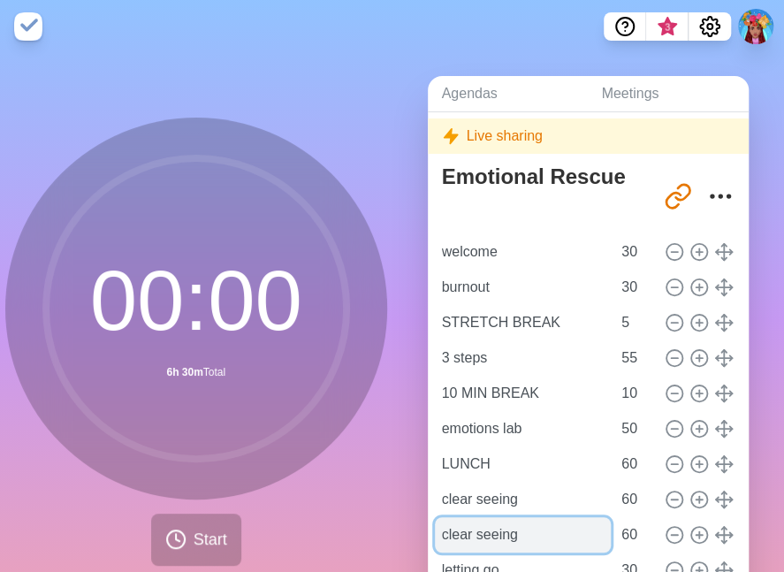
click at [481, 538] on input "clear seeing" at bounding box center [523, 534] width 177 height 35
type input "!"
type input "10 MIN BREAK"
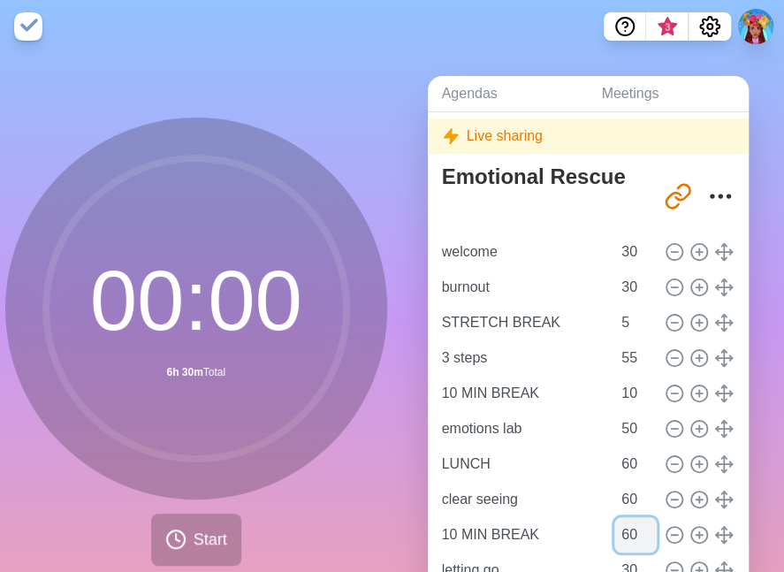
click at [574, 536] on input "60" at bounding box center [635, 534] width 42 height 35
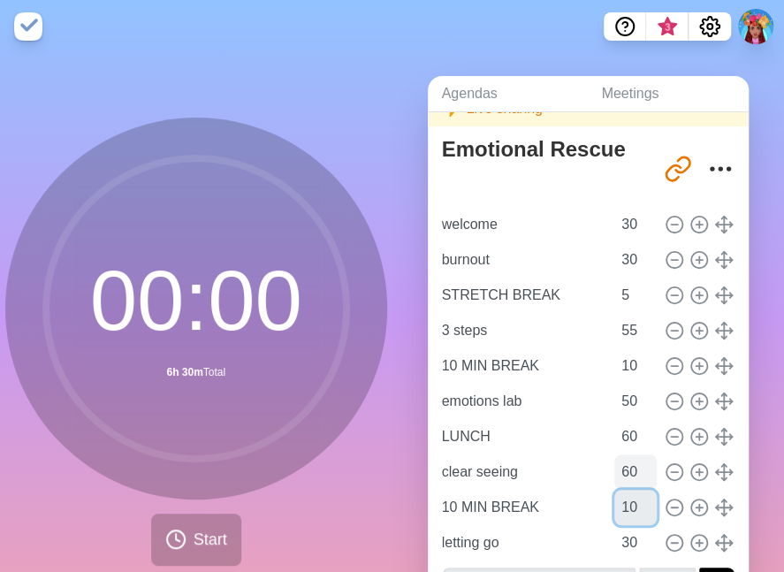
scroll to position [79, 0]
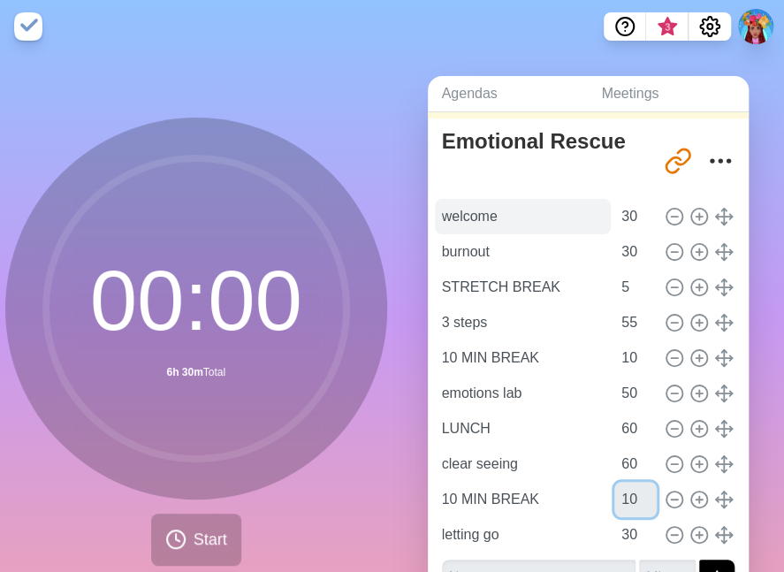
type input "10"
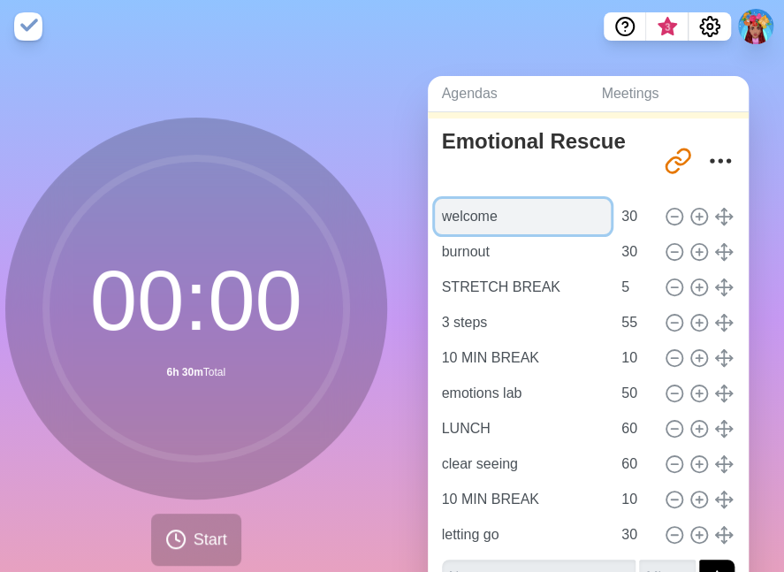
click at [518, 217] on input "welcome" at bounding box center [523, 216] width 177 height 35
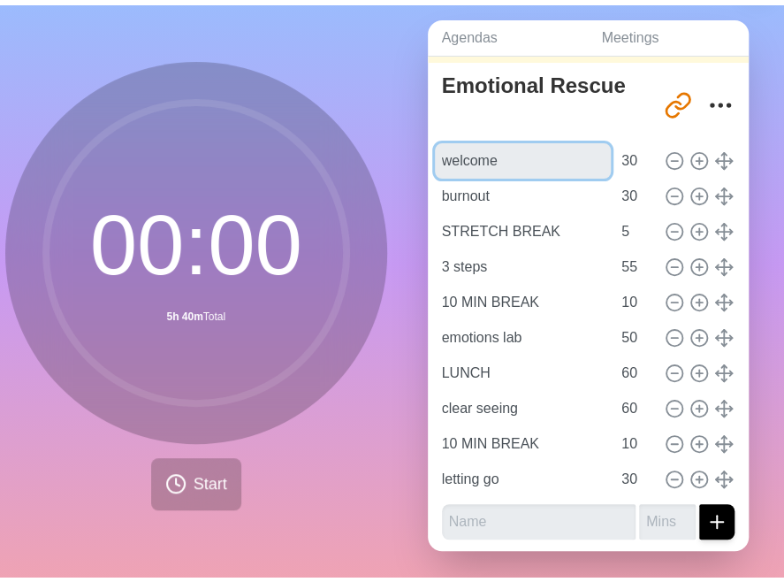
scroll to position [0, 0]
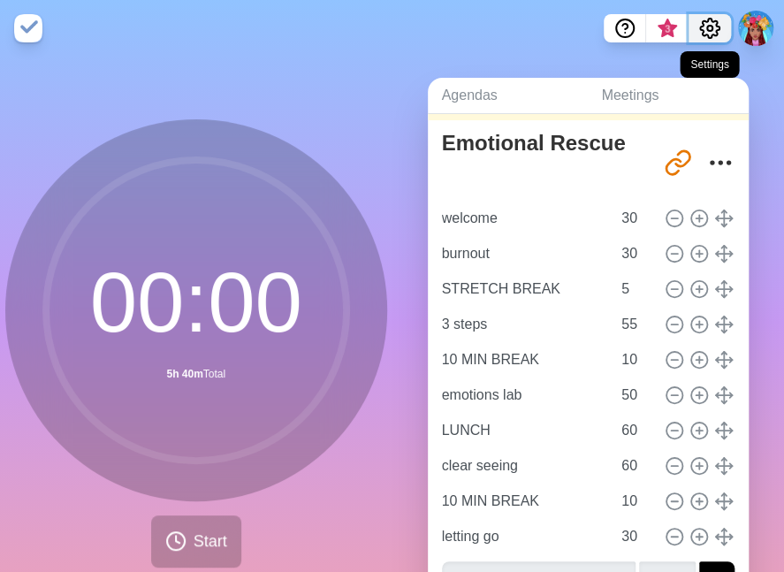
click at [574, 29] on circle "Settings" at bounding box center [709, 28] width 5 height 5
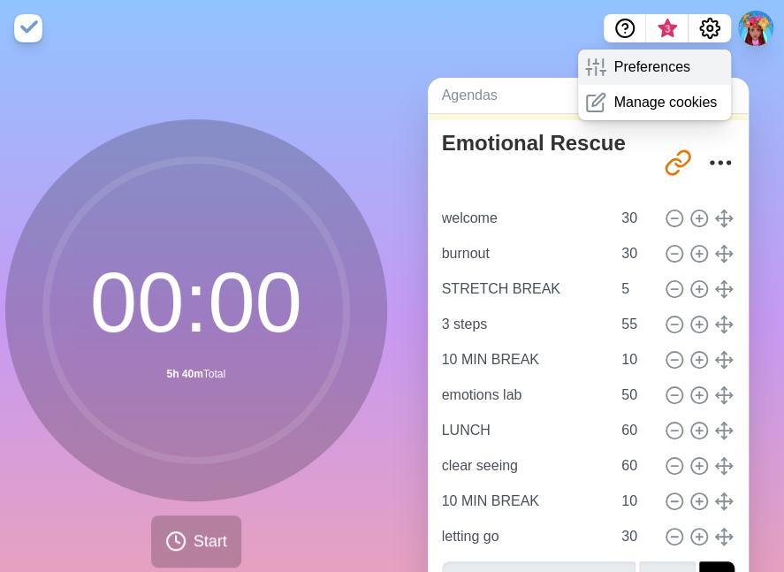
click at [574, 62] on p "Preferences" at bounding box center [651, 67] width 76 height 21
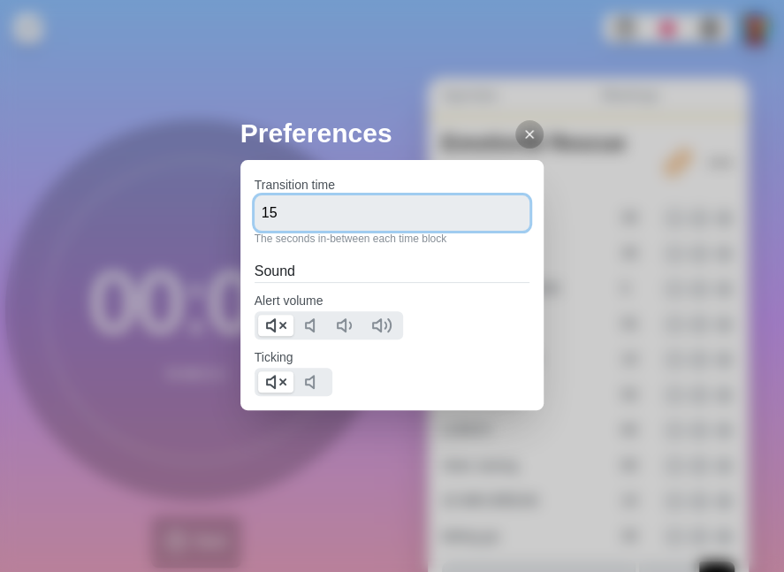
drag, startPoint x: 294, startPoint y: 217, endPoint x: 230, endPoint y: 215, distance: 64.6
click at [230, 215] on div "Preferences Transition time 15 The seconds in-between each time block Sound Ale…" at bounding box center [392, 286] width 784 height 572
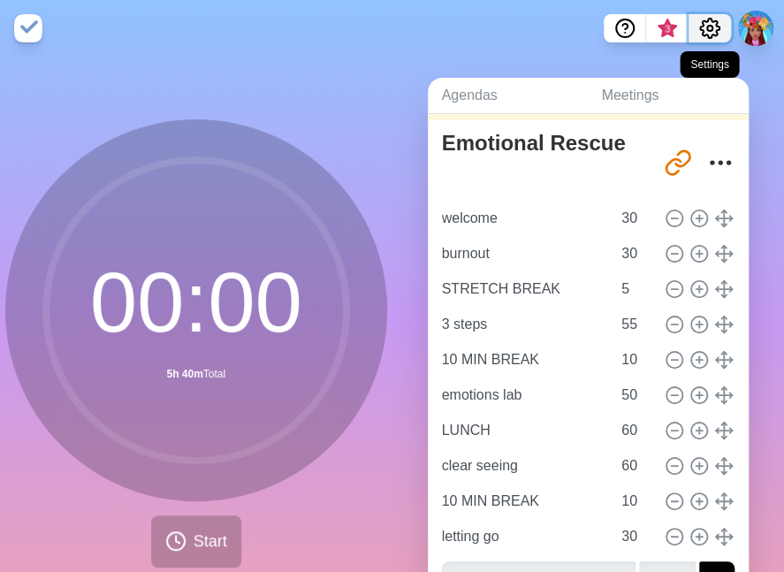
click at [574, 28] on icon "Settings" at bounding box center [709, 28] width 19 height 19
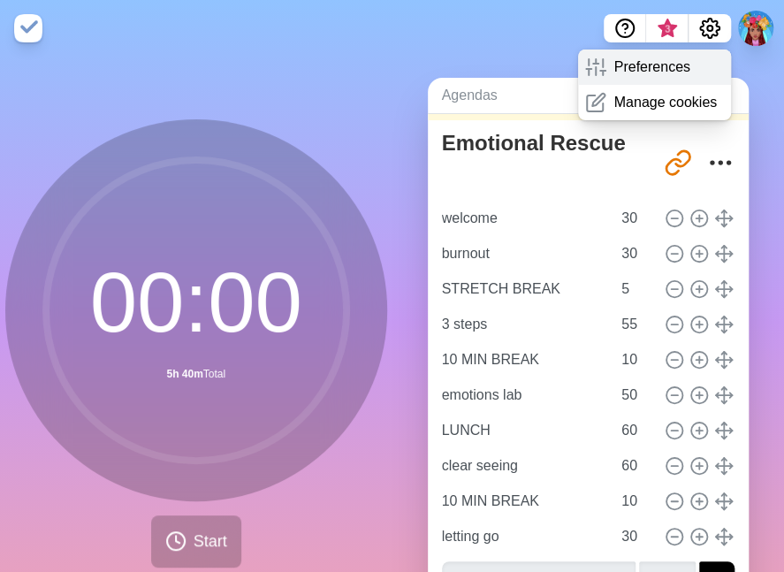
click at [574, 69] on div "Preferences" at bounding box center [654, 66] width 153 height 35
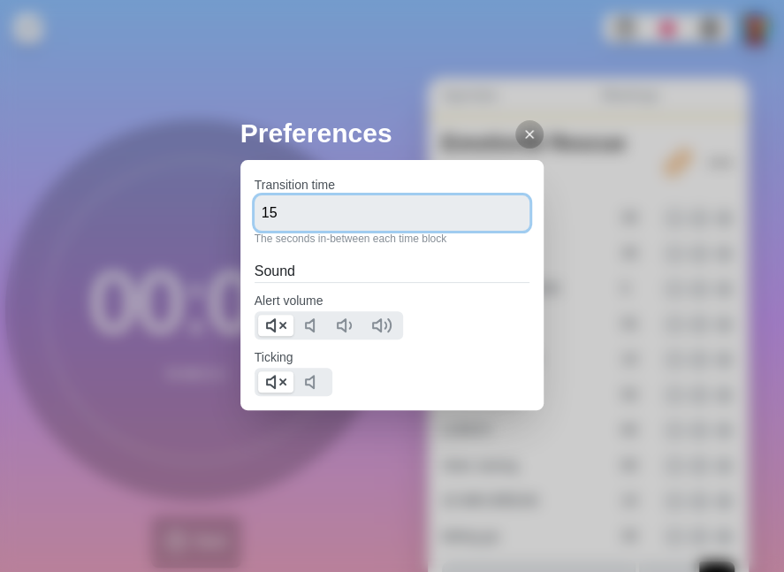
click at [383, 222] on input "15" at bounding box center [393, 212] width 276 height 35
click at [499, 219] on input "14" at bounding box center [393, 212] width 276 height 35
click at [499, 219] on input "13" at bounding box center [393, 212] width 276 height 35
click at [499, 219] on input "12" at bounding box center [393, 212] width 276 height 35
click at [499, 219] on input "11" at bounding box center [393, 212] width 276 height 35
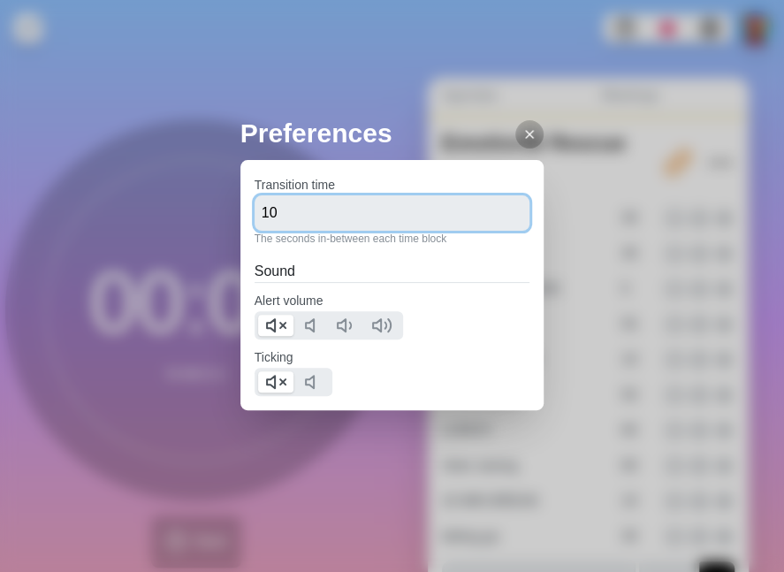
click at [499, 219] on input "10" at bounding box center [393, 212] width 276 height 35
click at [499, 219] on input "9" at bounding box center [393, 212] width 276 height 35
click at [499, 219] on input "8" at bounding box center [393, 212] width 276 height 35
click at [499, 219] on input "7" at bounding box center [393, 212] width 276 height 35
click at [499, 219] on input "6" at bounding box center [393, 212] width 276 height 35
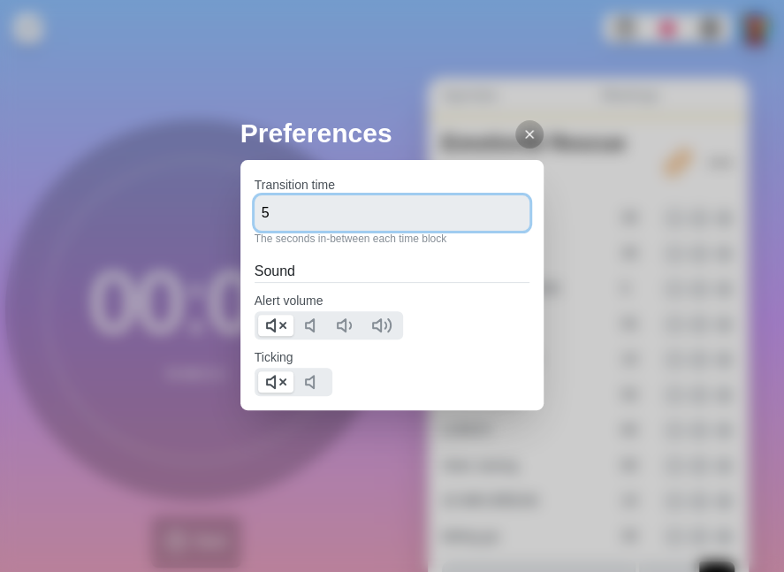
click at [499, 219] on input "5" at bounding box center [393, 212] width 276 height 35
click at [499, 219] on input "4" at bounding box center [393, 212] width 276 height 35
click at [499, 219] on input "3" at bounding box center [393, 212] width 276 height 35
click at [499, 219] on input "2" at bounding box center [393, 212] width 276 height 35
click at [499, 219] on input "1" at bounding box center [393, 212] width 276 height 35
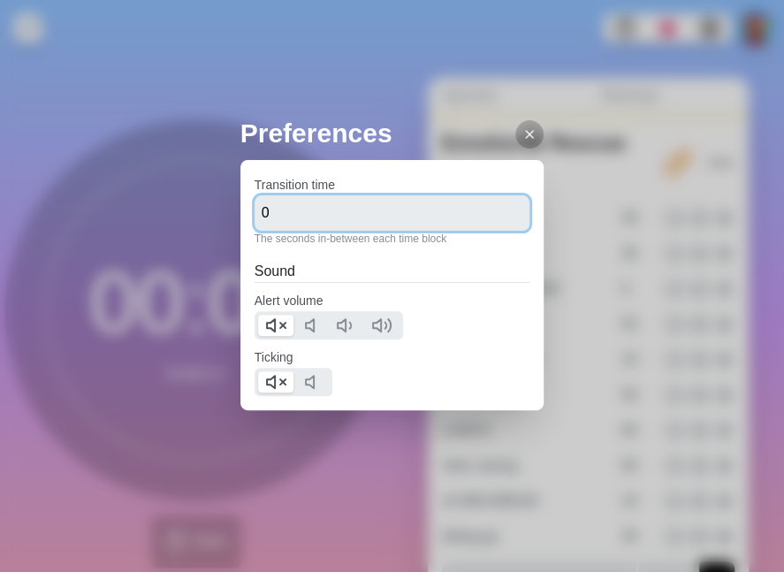
type input "0"
click at [499, 219] on input "0" at bounding box center [393, 212] width 276 height 35
click at [497, 255] on div "Transition time 0 The seconds in-between each time block Sound Alert volume Tic…" at bounding box center [392, 285] width 304 height 250
click at [522, 140] on icon at bounding box center [529, 134] width 14 height 14
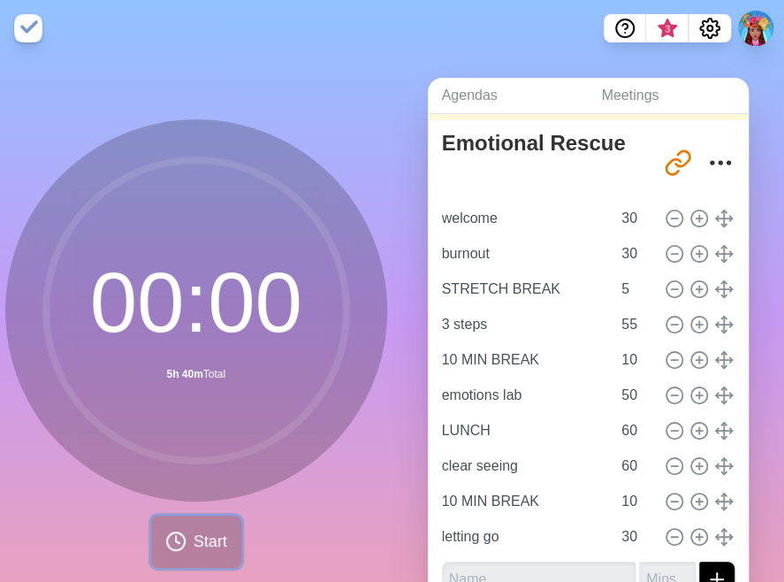
click at [196, 554] on button "Start" at bounding box center [196, 541] width 90 height 52
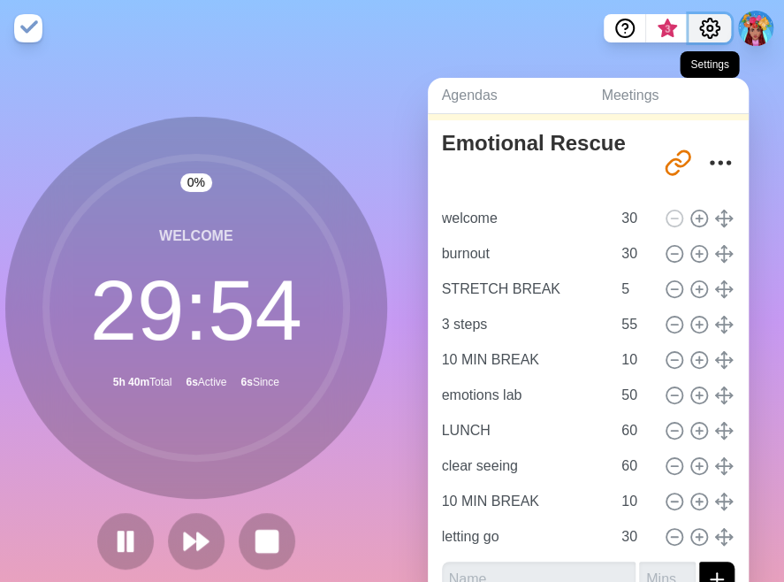
click at [574, 32] on icon "Settings" at bounding box center [709, 28] width 21 height 21
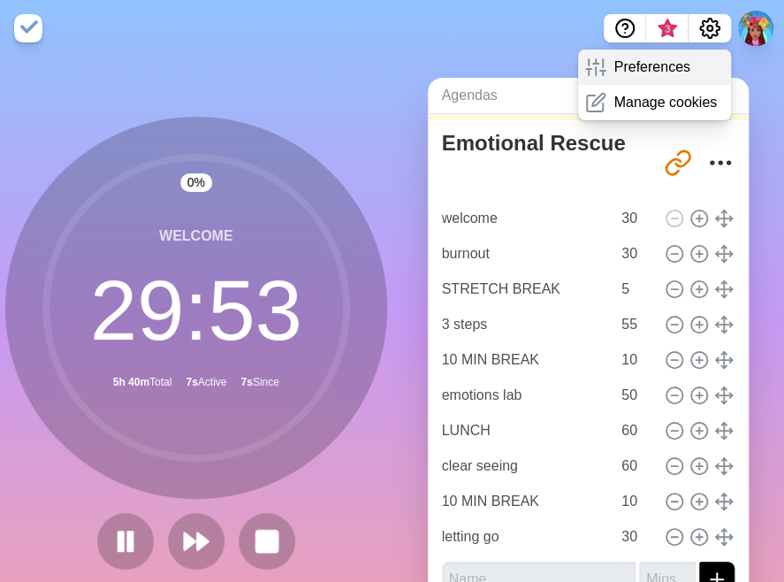
click at [574, 64] on p "Preferences" at bounding box center [651, 67] width 76 height 21
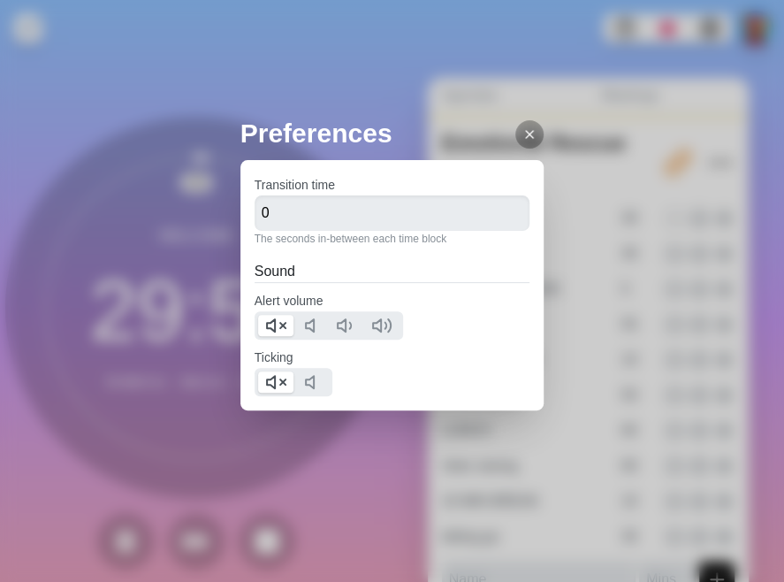
click at [525, 133] on div at bounding box center [529, 134] width 28 height 28
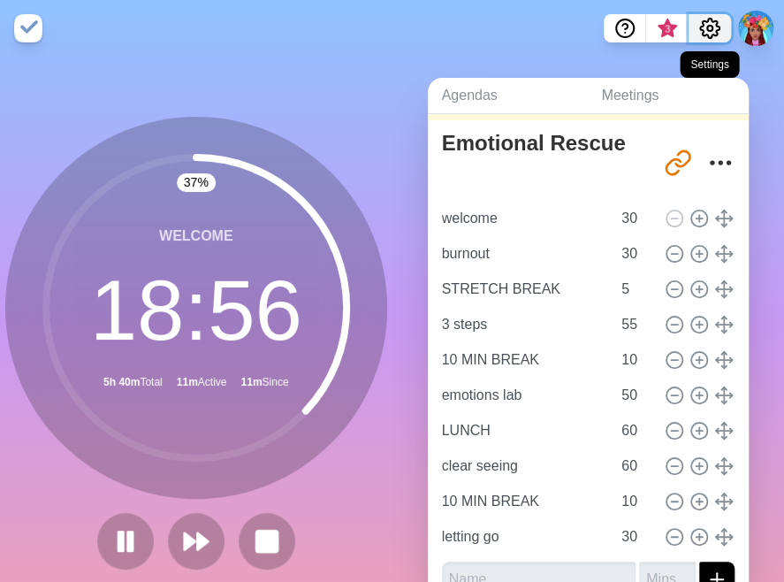
click at [574, 33] on icon "Settings" at bounding box center [709, 28] width 21 height 21
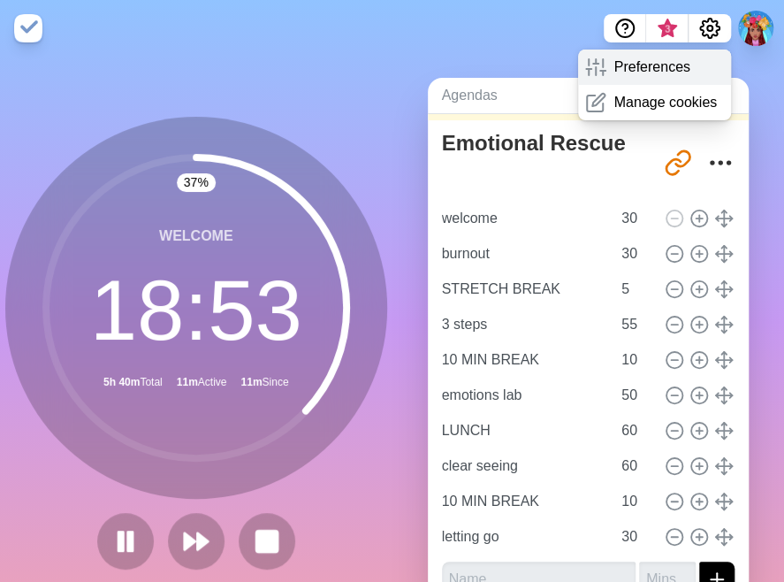
click at [574, 60] on p "Preferences" at bounding box center [651, 67] width 76 height 21
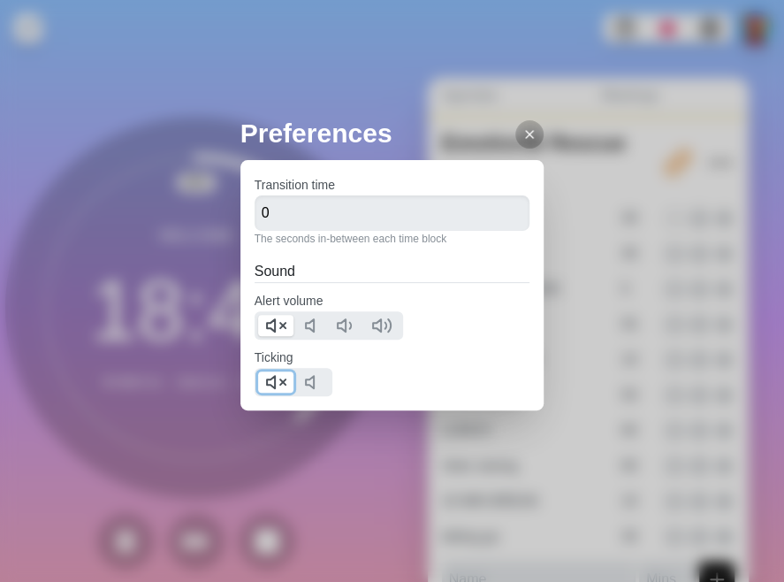
click at [276, 377] on icon at bounding box center [275, 381] width 21 height 21
click at [526, 136] on line at bounding box center [529, 134] width 7 height 7
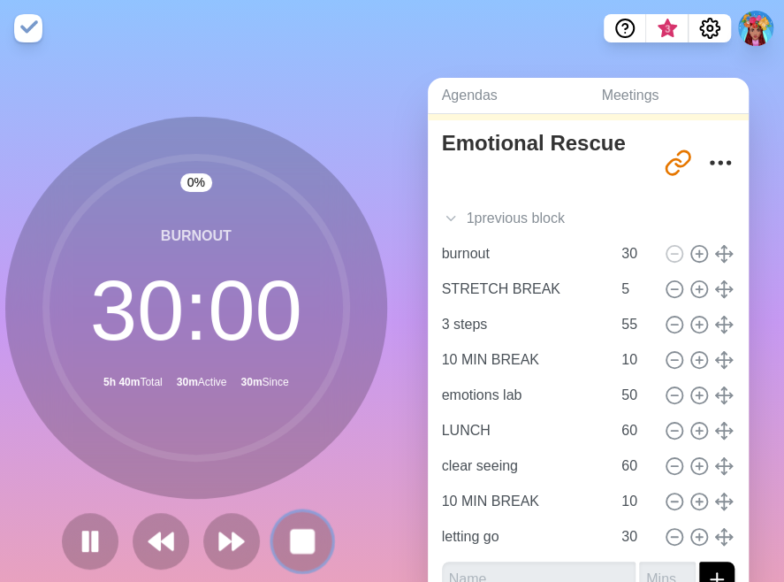
click at [291, 536] on rect at bounding box center [302, 540] width 22 height 22
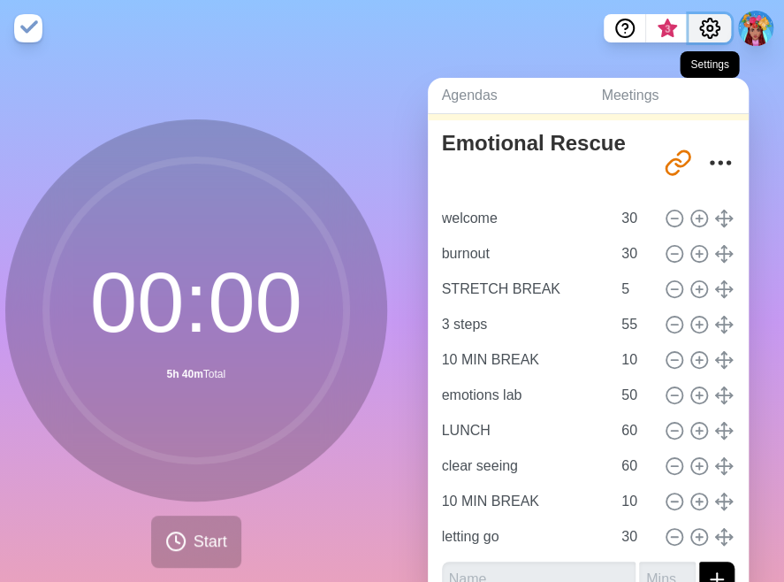
click at [574, 26] on circle "Settings" at bounding box center [709, 28] width 5 height 5
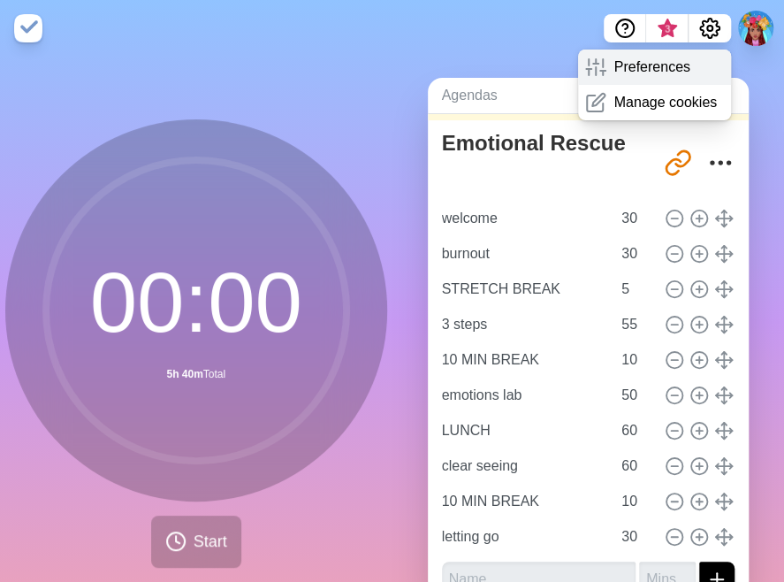
click at [574, 63] on div "Preferences" at bounding box center [654, 66] width 153 height 35
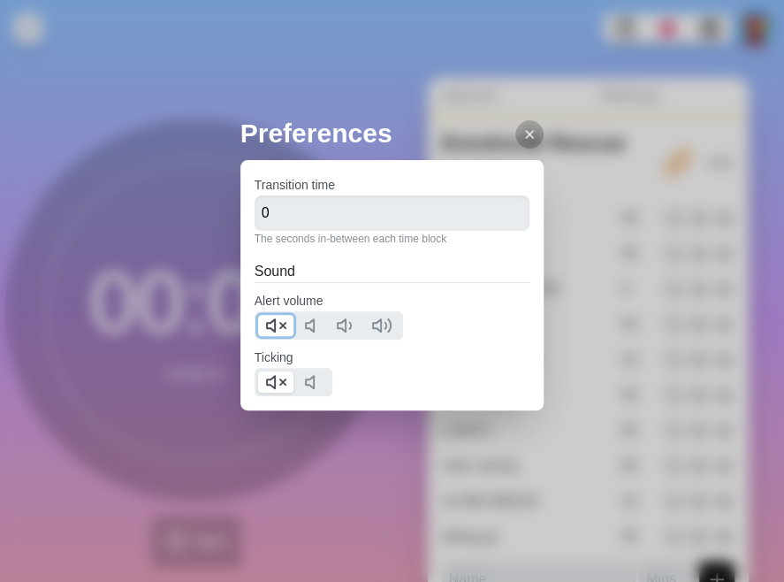
click at [284, 329] on icon at bounding box center [275, 325] width 21 height 21
click at [522, 130] on icon at bounding box center [529, 134] width 14 height 14
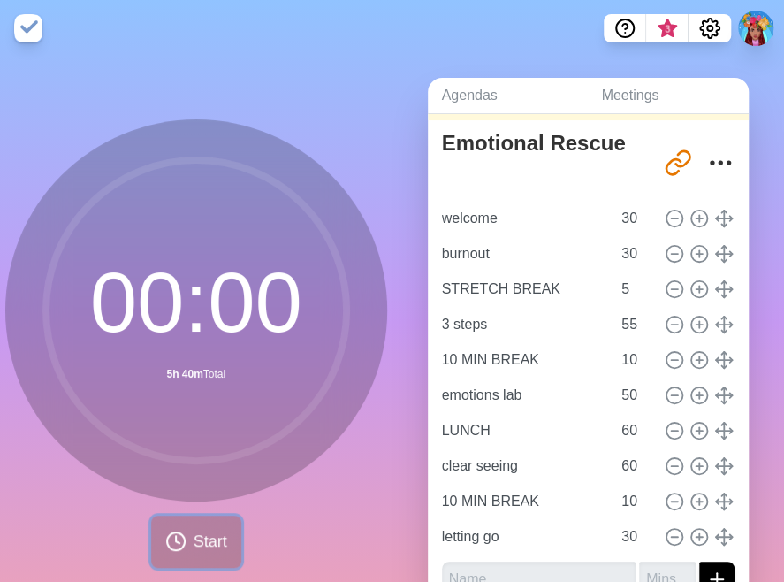
click at [194, 540] on span "Start" at bounding box center [211, 541] width 34 height 24
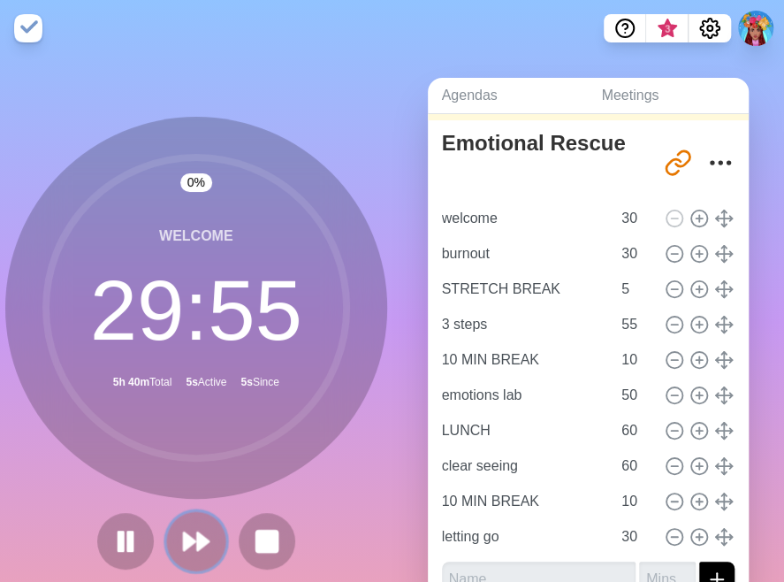
click at [186, 544] on polygon at bounding box center [189, 541] width 11 height 18
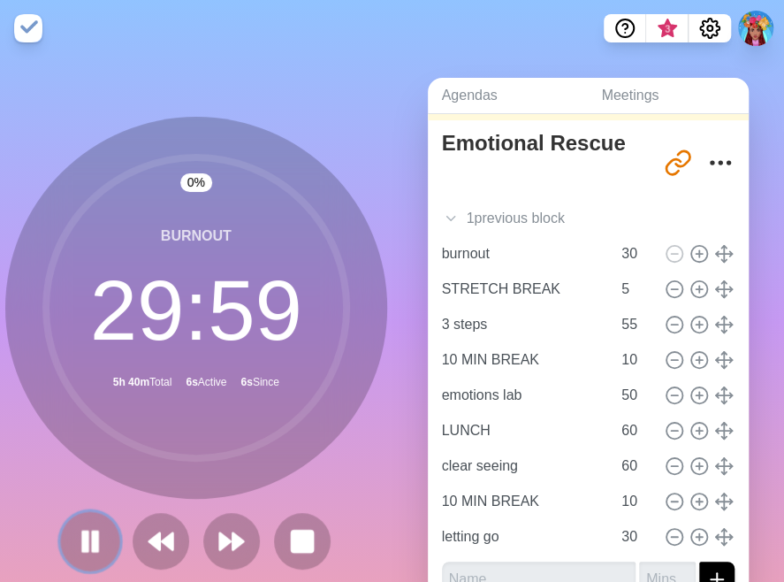
click at [82, 533] on rect at bounding box center [84, 540] width 5 height 19
click at [574, 167] on icon "More" at bounding box center [720, 162] width 28 height 28
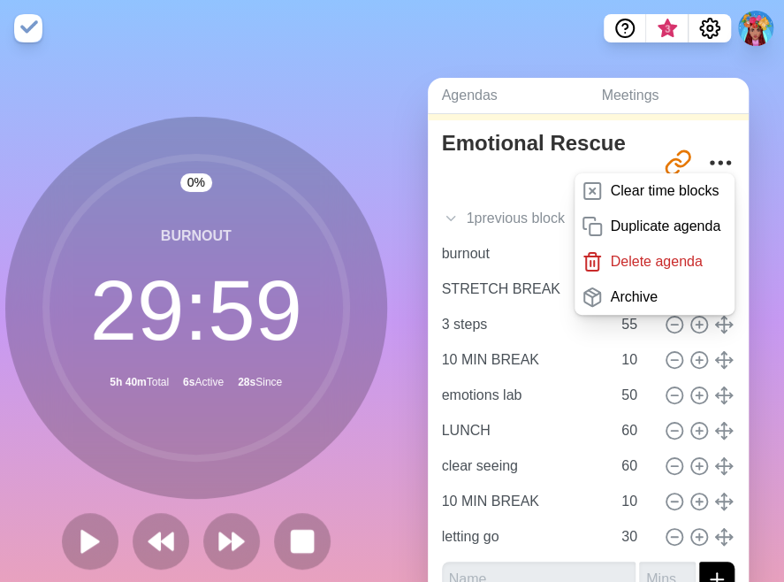
click at [401, 158] on div "Agendas Meetings Back Live sharing Emotional Rescue http://timeblocks.co/plPatl…" at bounding box center [588, 350] width 392 height 587
click at [574, 19] on button at bounding box center [755, 28] width 37 height 37
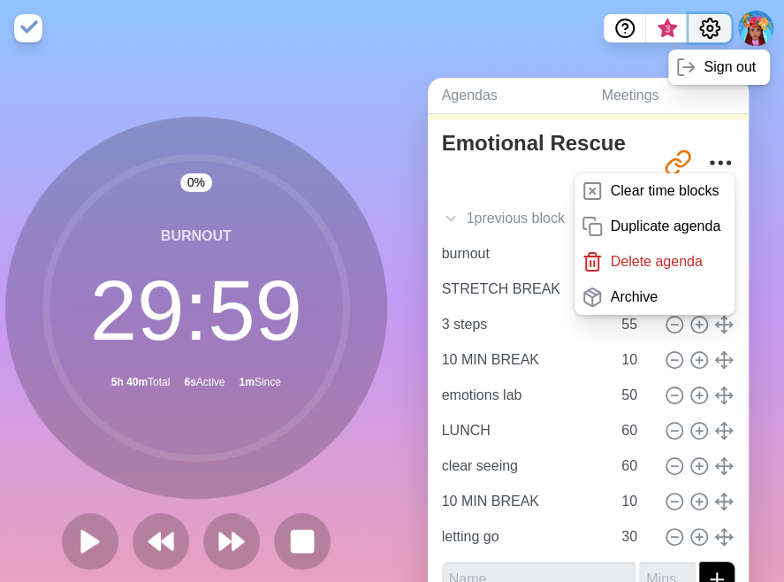
click at [574, 26] on icon "Settings" at bounding box center [709, 28] width 21 height 21
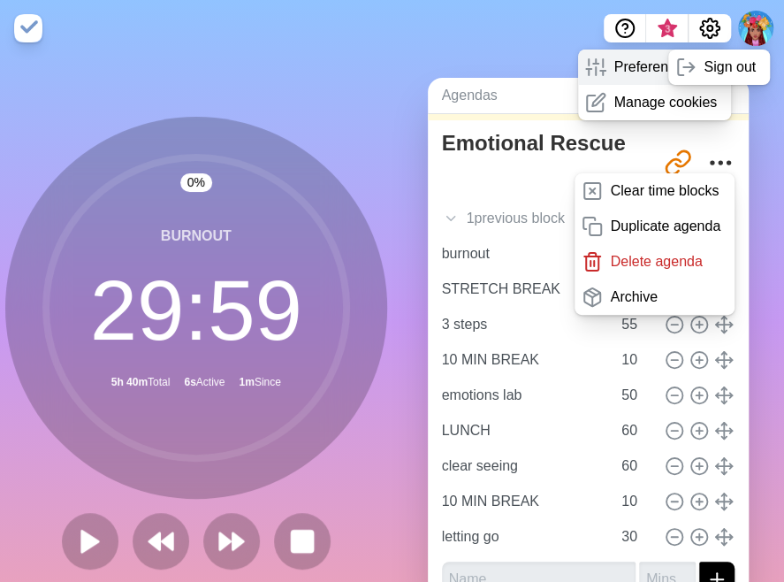
click at [574, 76] on p "Preferences" at bounding box center [651, 67] width 76 height 21
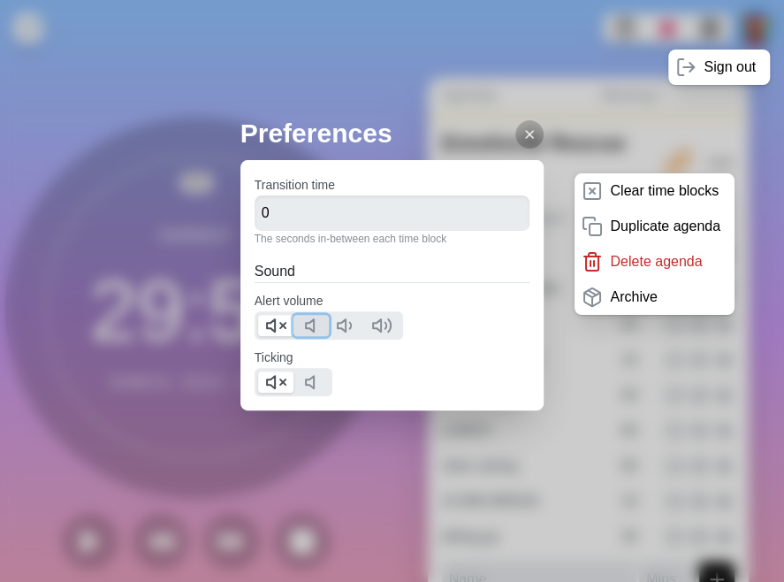
click at [309, 331] on icon at bounding box center [314, 325] width 21 height 21
click at [270, 323] on icon at bounding box center [275, 325] width 21 height 21
click at [526, 133] on line at bounding box center [529, 134] width 7 height 7
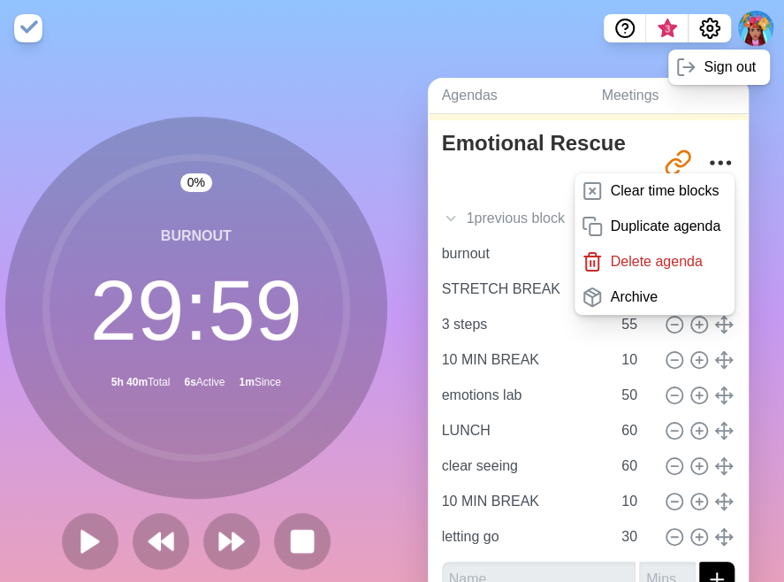
click at [53, 116] on div "0 % burnout 29 : 59 5h 40m Total 6s Active 1m Since" at bounding box center [196, 350] width 392 height 587
click at [75, 549] on icon at bounding box center [90, 541] width 30 height 30
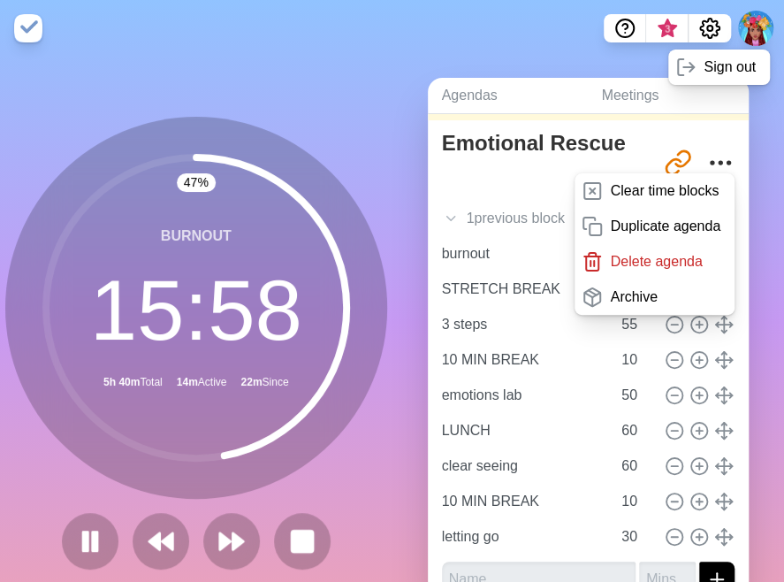
click at [422, 45] on nav "3 Sign out" at bounding box center [392, 28] width 784 height 57
click at [574, 162] on circle "More" at bounding box center [728, 162] width 3 height 3
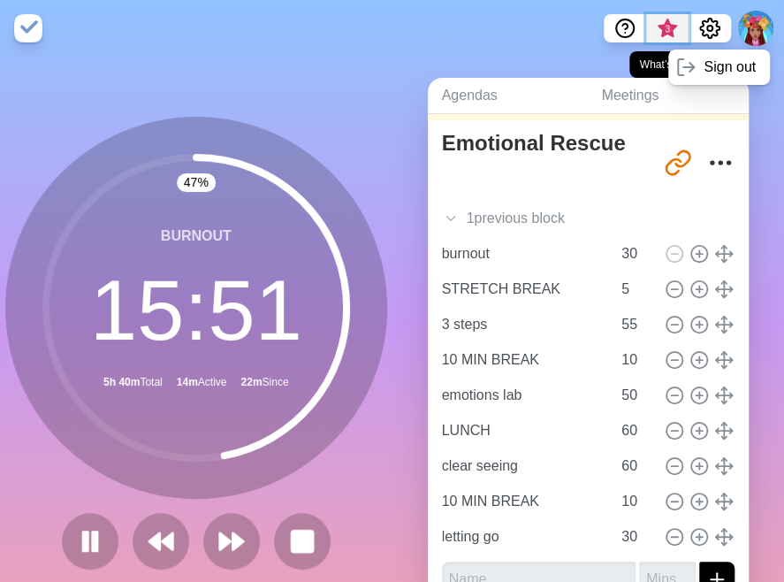
click at [574, 25] on span "3" at bounding box center [667, 29] width 14 height 14
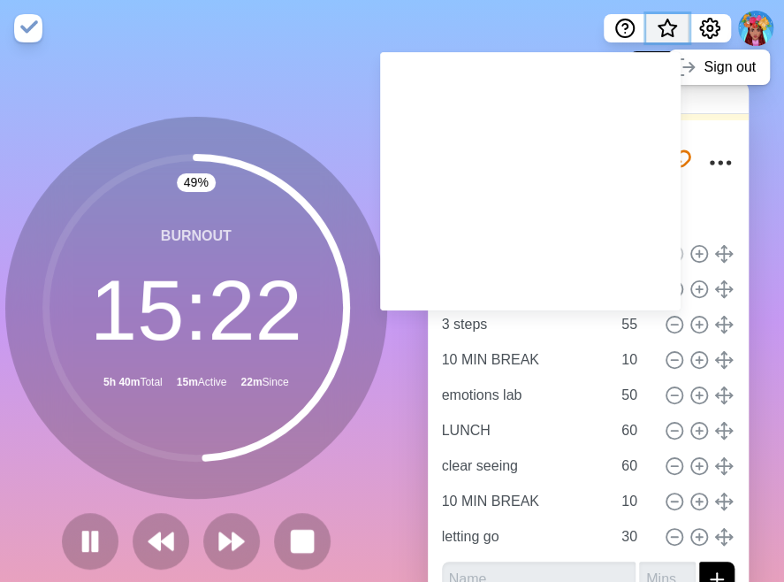
click at [574, 32] on span "What’s new" at bounding box center [667, 29] width 9 height 9
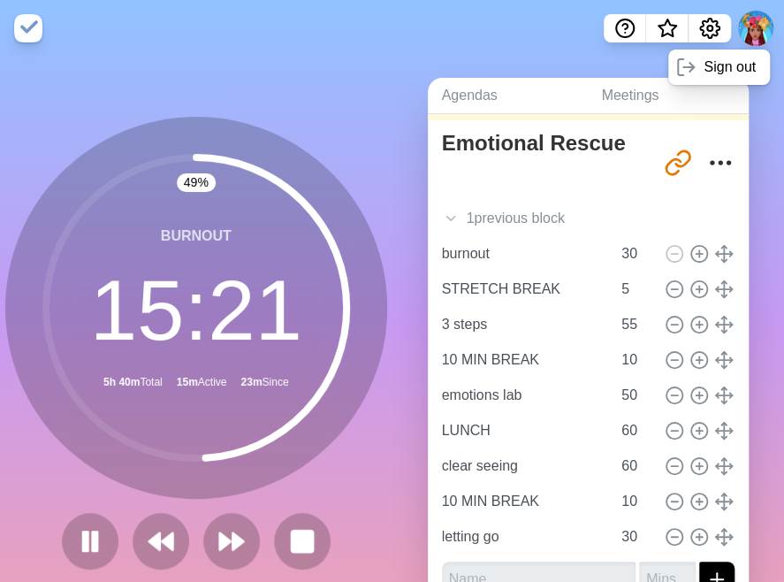
click at [488, 34] on nav "Sign out" at bounding box center [392, 28] width 784 height 57
click at [574, 29] on button at bounding box center [755, 28] width 37 height 37
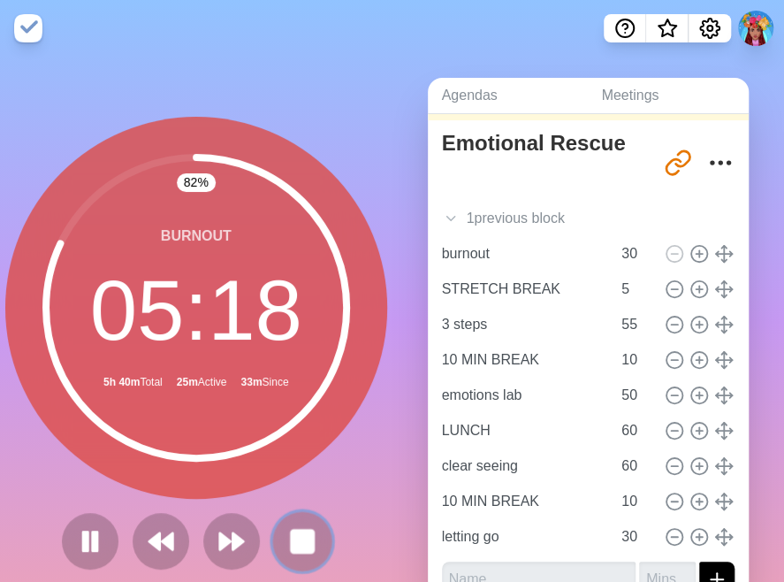
click at [292, 547] on rect at bounding box center [302, 540] width 22 height 22
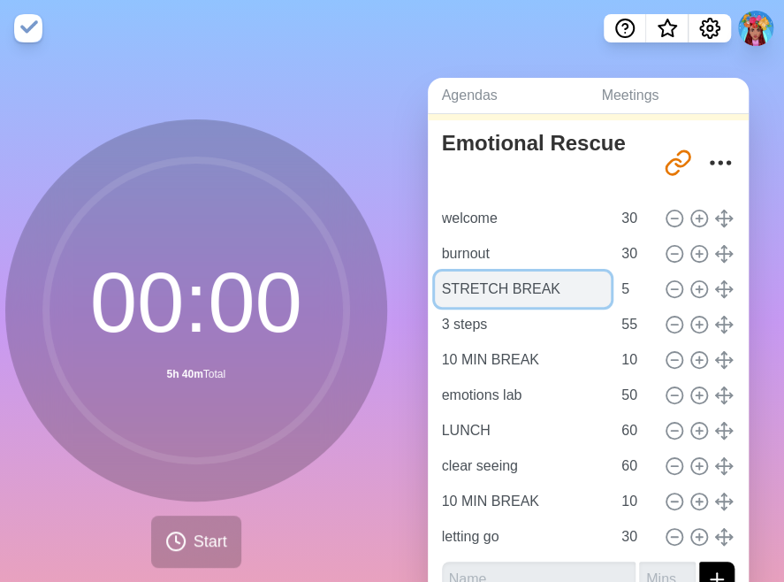
click at [479, 298] on input "STRETCH BREAK" at bounding box center [523, 288] width 177 height 35
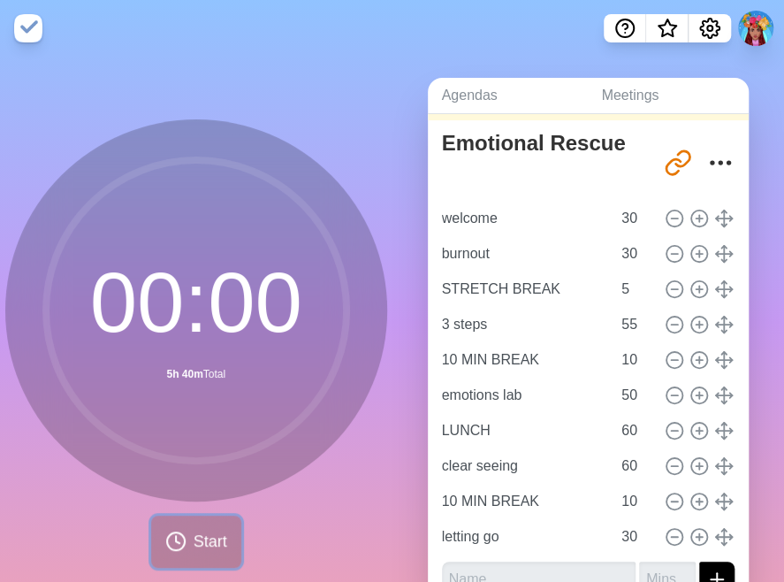
click at [202, 542] on span "Start" at bounding box center [211, 541] width 34 height 24
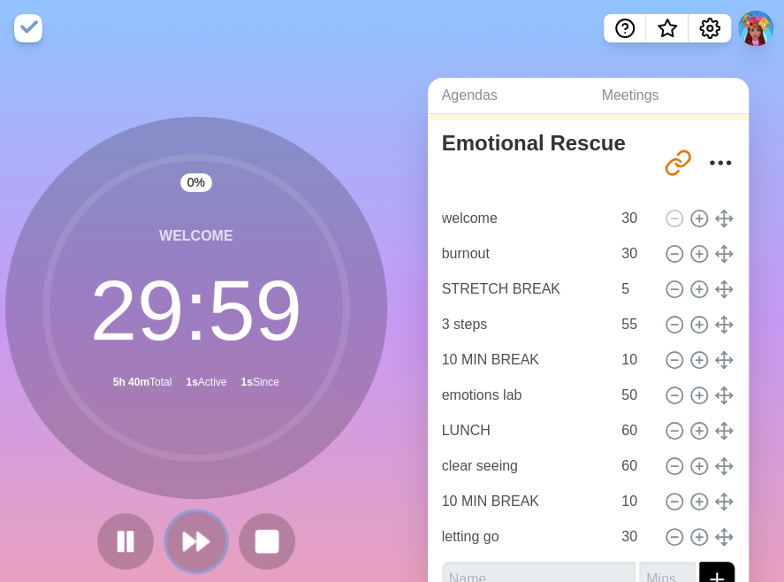
click at [202, 542] on polygon at bounding box center [202, 541] width 11 height 18
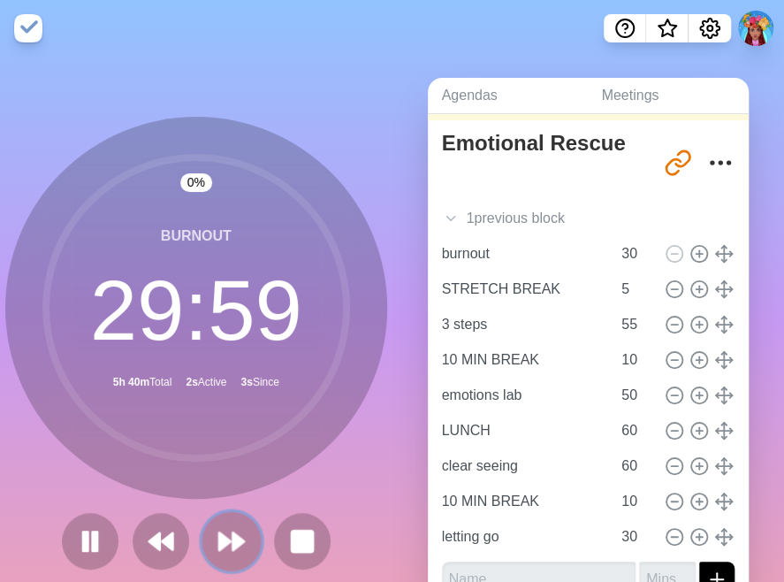
click at [202, 542] on button at bounding box center [231, 540] width 59 height 59
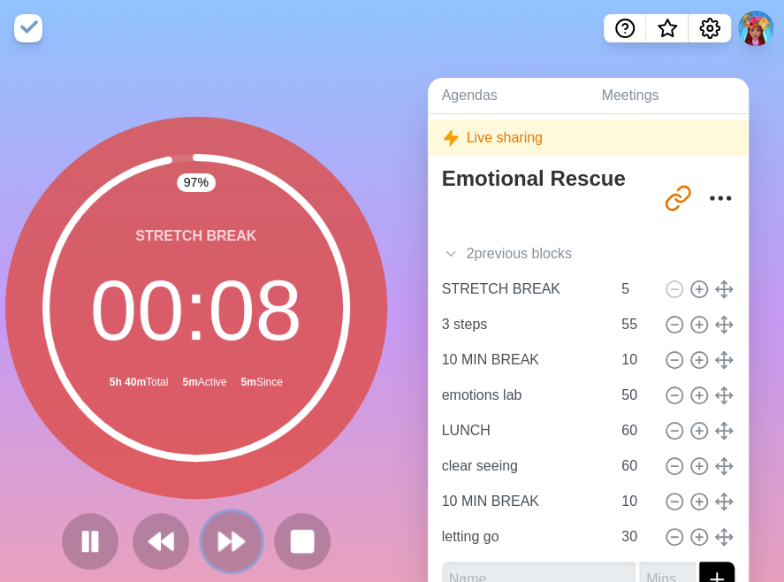
click at [219, 545] on polygon at bounding box center [224, 541] width 11 height 18
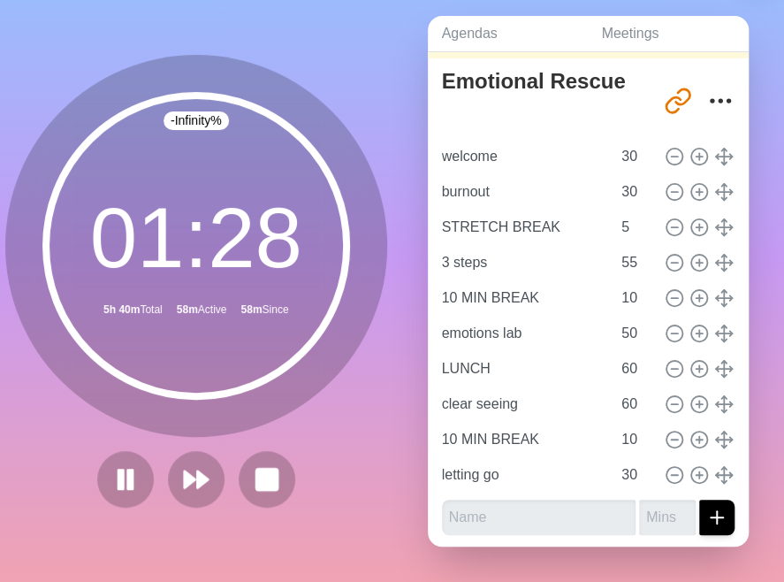
scroll to position [75, 0]
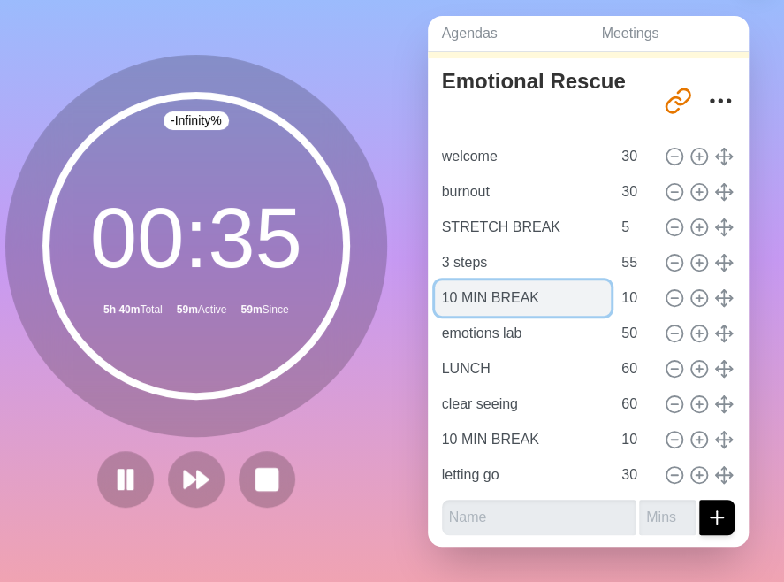
click at [483, 289] on input "10 MIN BREAK" at bounding box center [523, 297] width 177 height 35
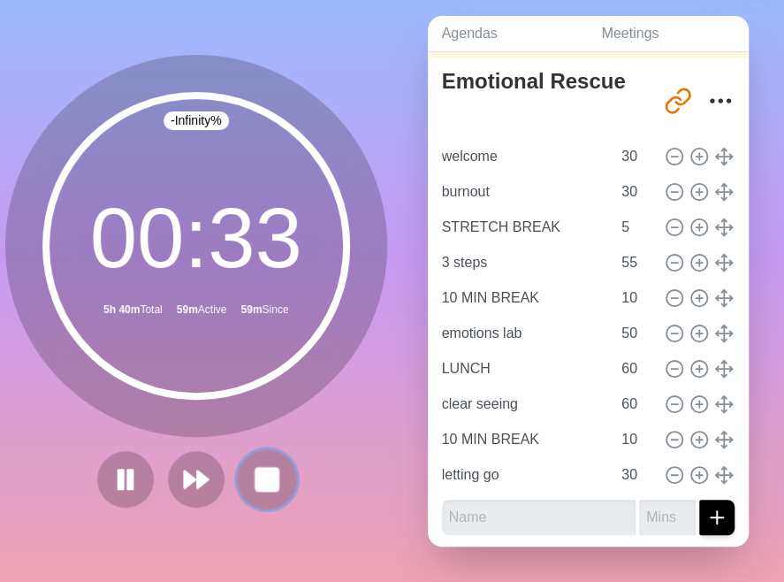
click at [240, 469] on button at bounding box center [266, 478] width 59 height 59
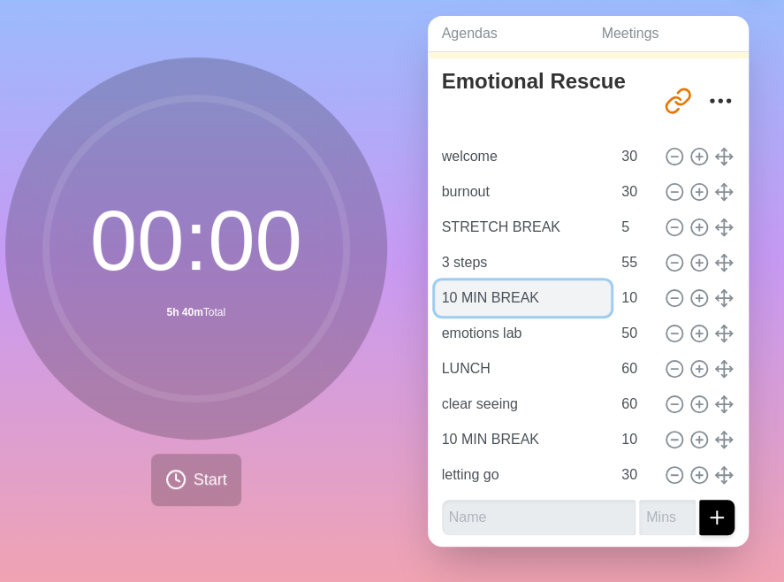
click at [505, 283] on input "10 MIN BREAK" at bounding box center [523, 297] width 177 height 35
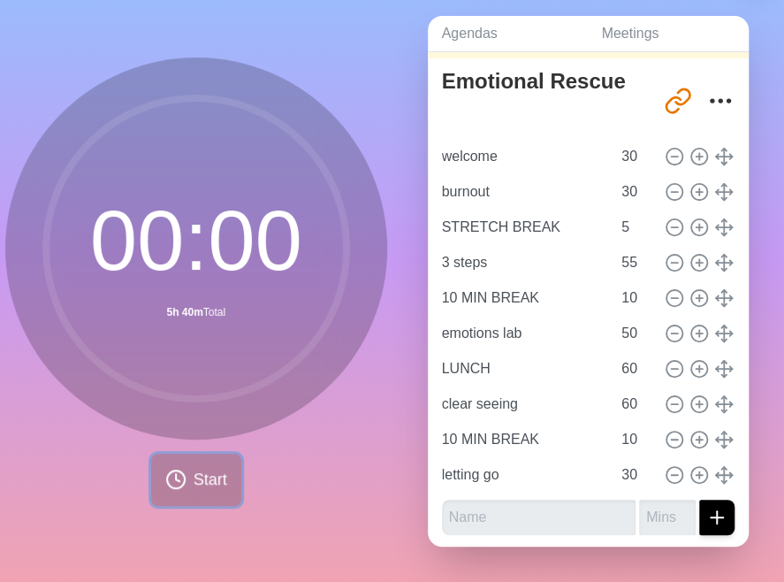
click at [205, 468] on span "Start" at bounding box center [211, 480] width 34 height 24
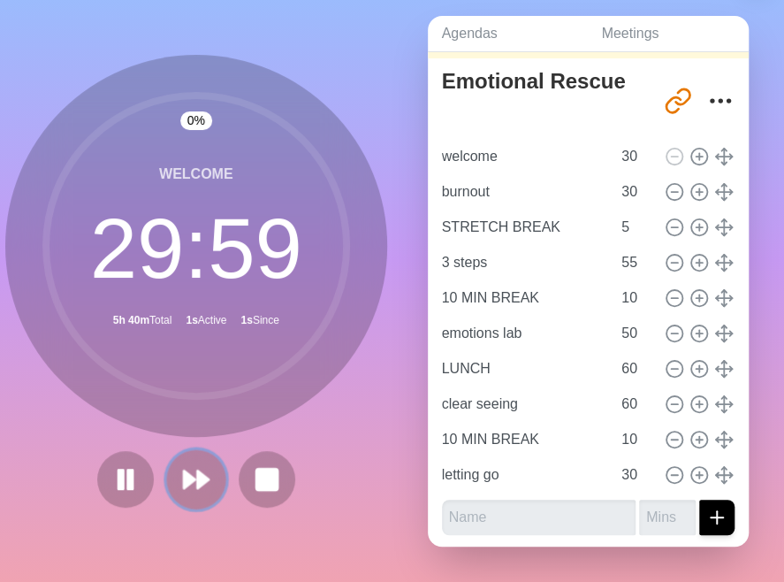
click at [205, 454] on button at bounding box center [195, 478] width 59 height 59
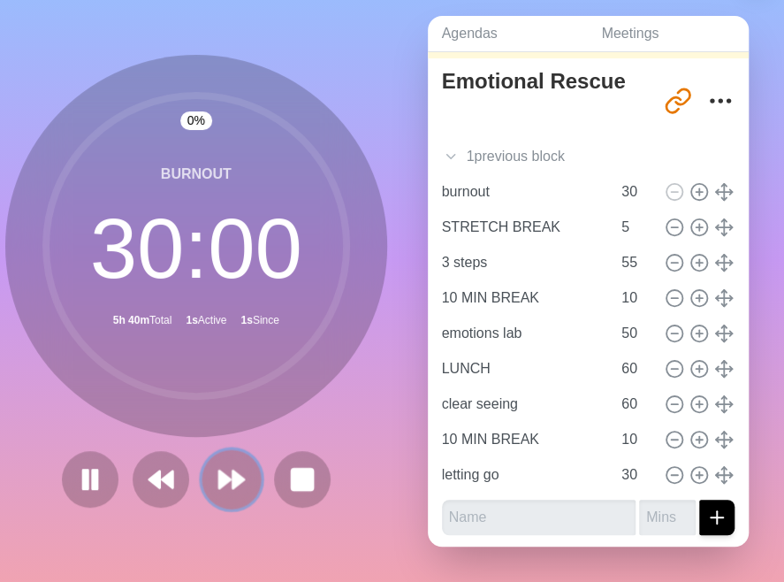
click at [205, 454] on button at bounding box center [231, 478] width 59 height 59
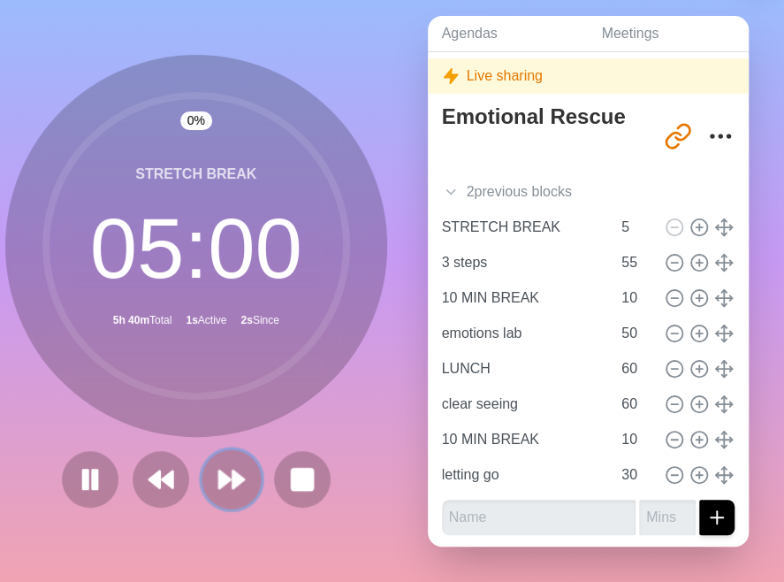
click at [205, 454] on button at bounding box center [231, 478] width 59 height 59
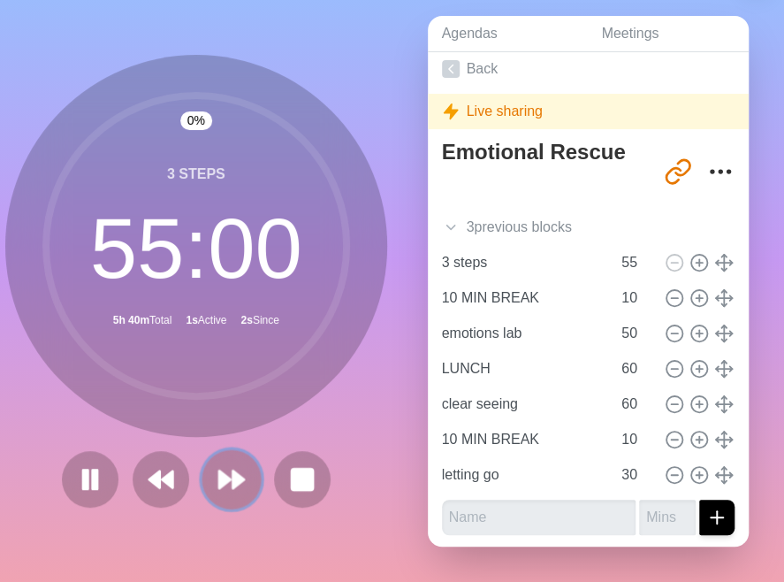
click at [205, 454] on button at bounding box center [231, 478] width 59 height 59
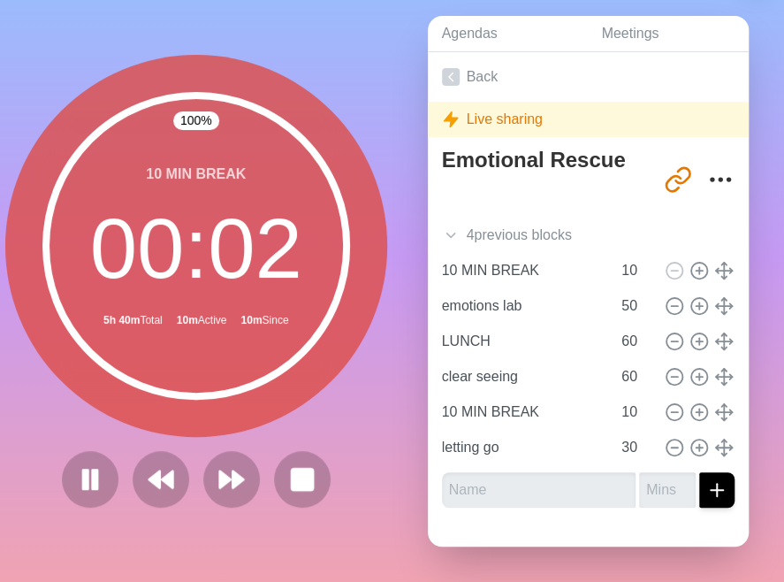
click at [55, 55] on div "10 MIN BREAK 00 : 02 5h 40m Total 10m Active 10m Since" at bounding box center [196, 246] width 382 height 382
